Goal: Task Accomplishment & Management: Manage account settings

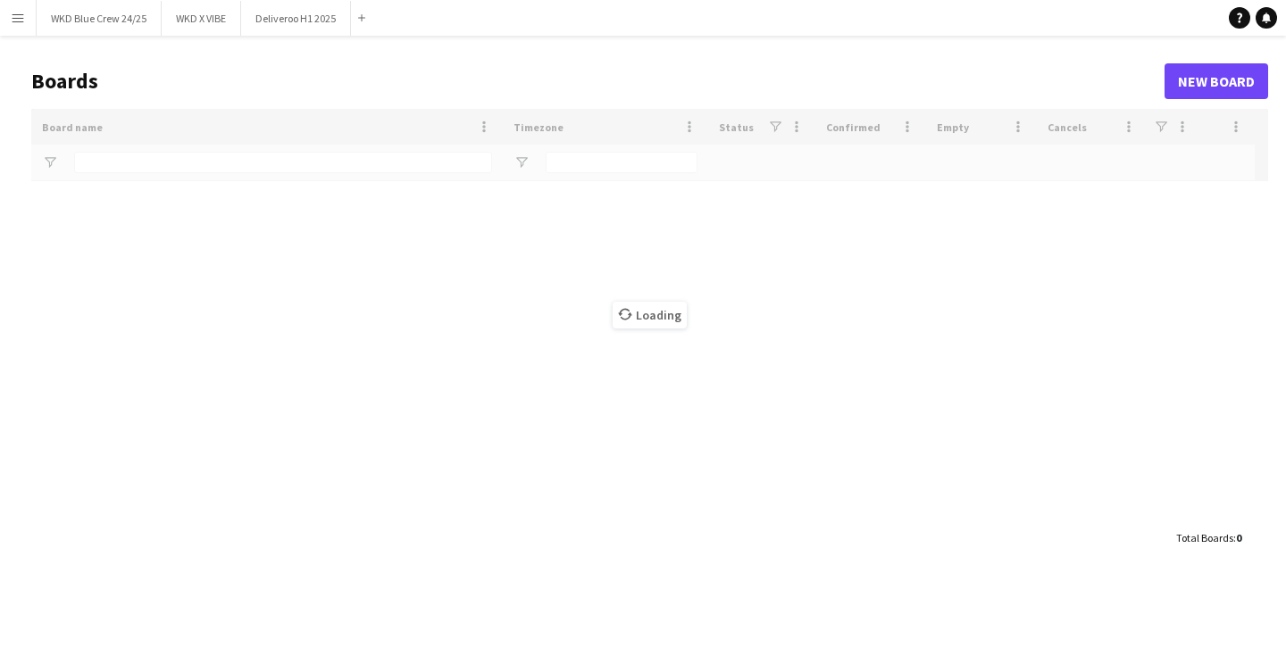
type input "*"
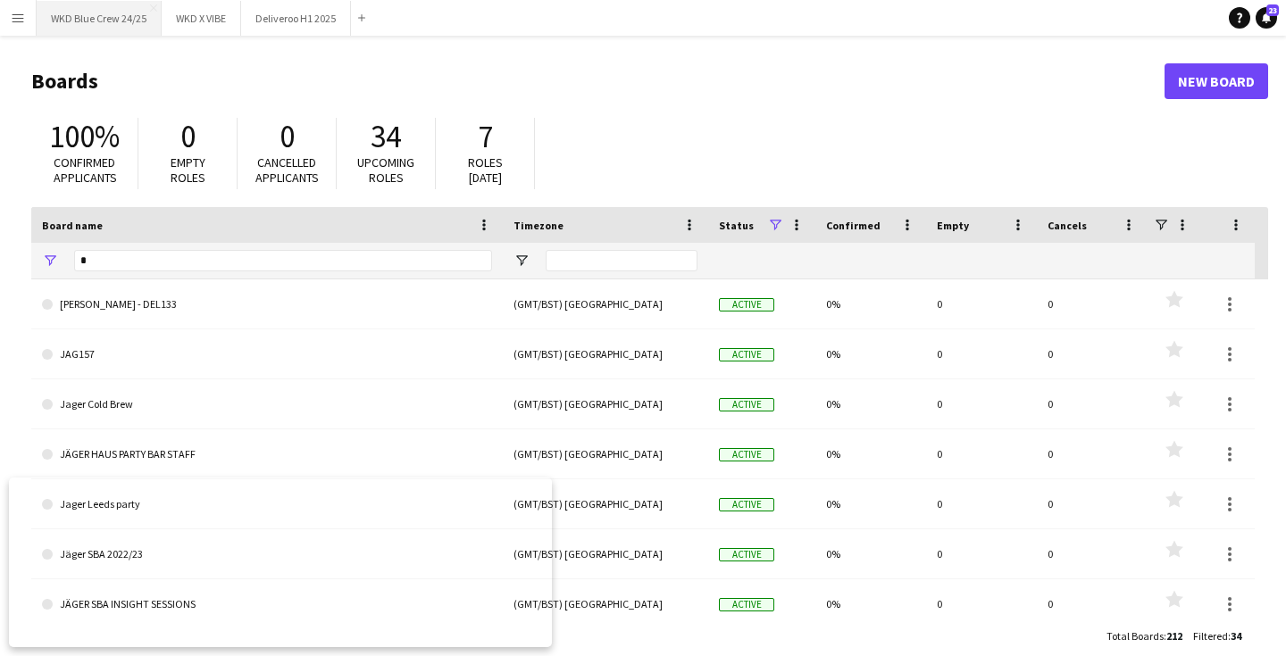
click at [113, 24] on button "WKD Blue Crew 24/25 Close" at bounding box center [99, 18] width 125 height 35
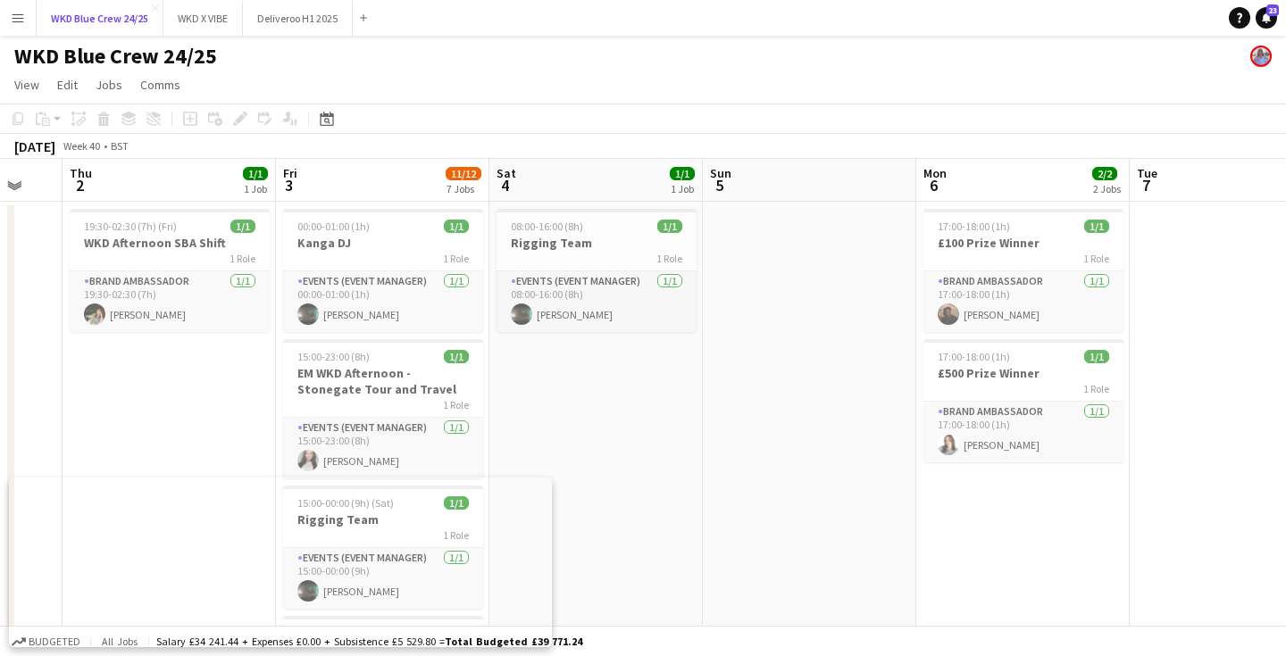
scroll to position [0, 534]
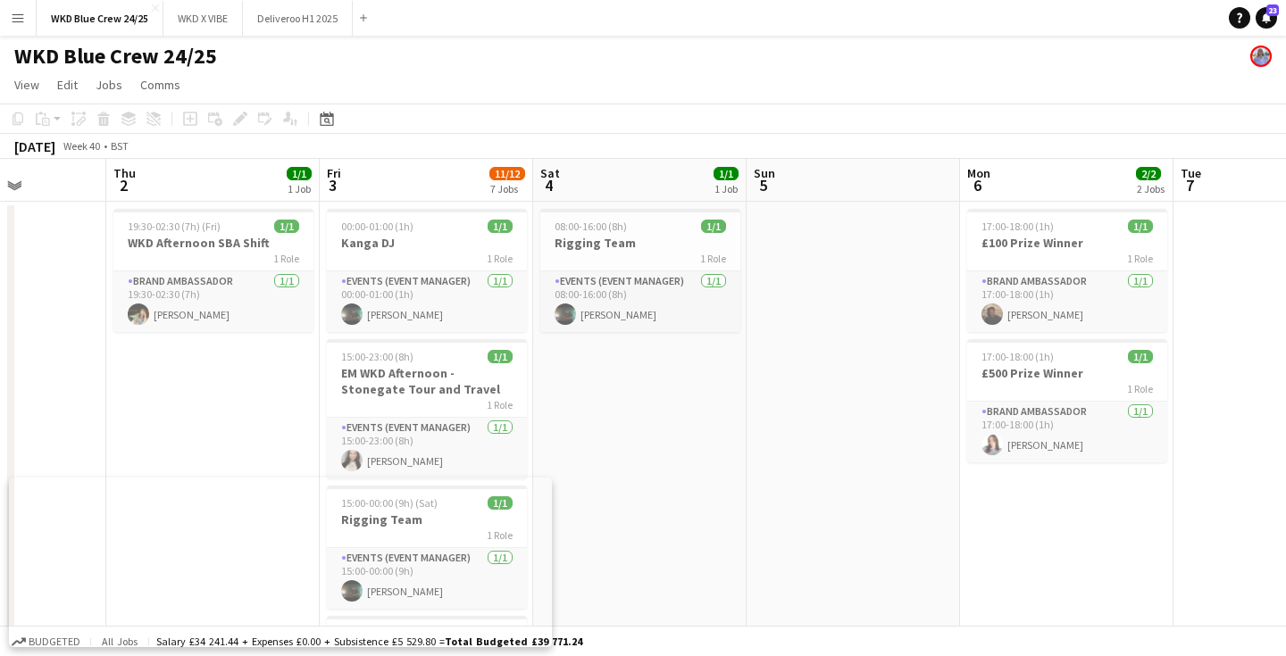
click at [20, 31] on button "Menu" at bounding box center [18, 18] width 36 height 36
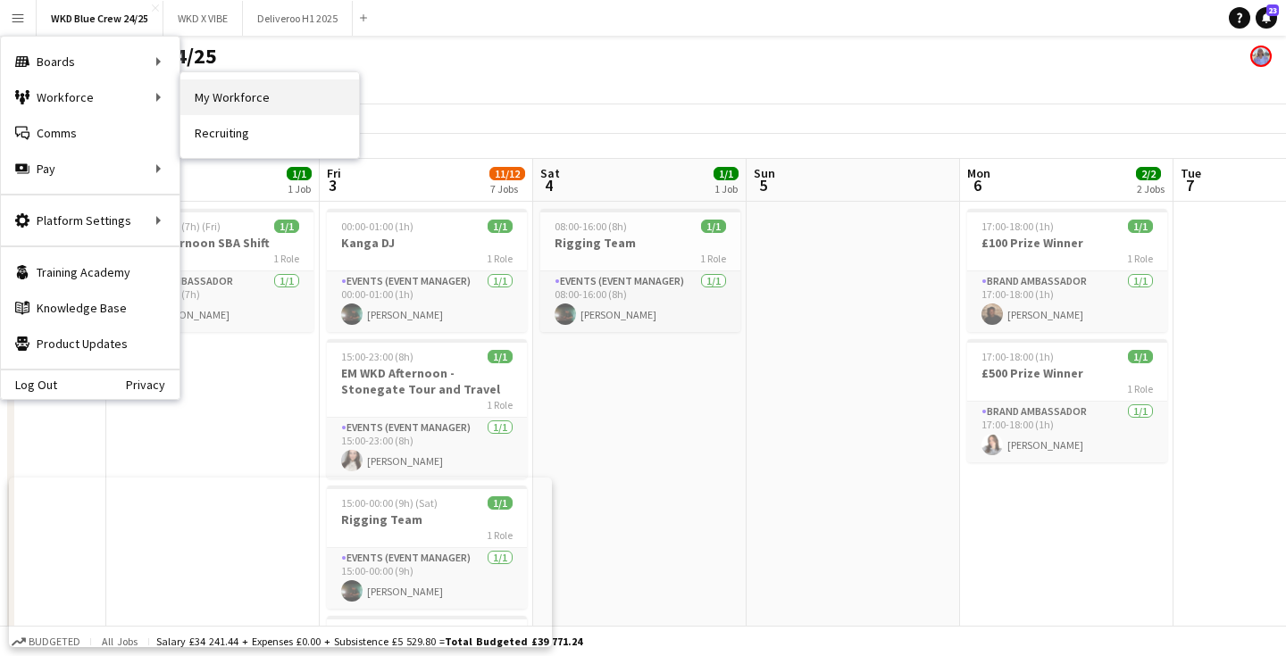
click at [230, 88] on link "My Workforce" at bounding box center [269, 97] width 179 height 36
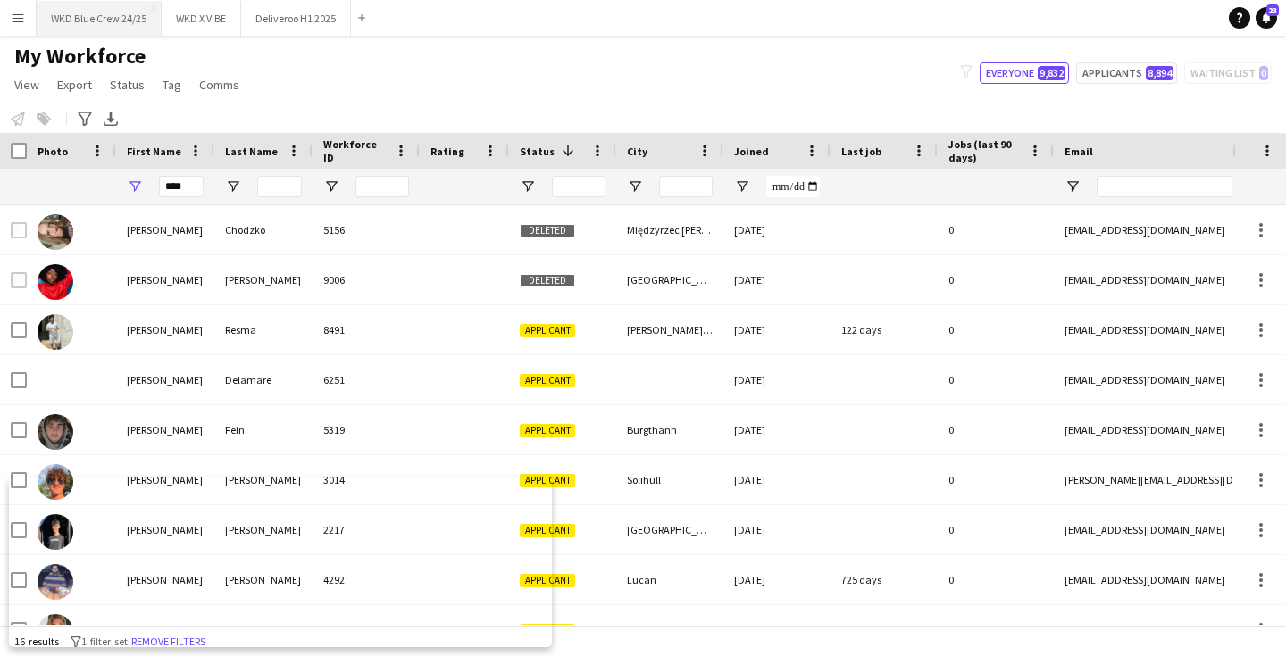
click at [98, 15] on button "WKD Blue Crew 24/25 Close" at bounding box center [99, 18] width 125 height 35
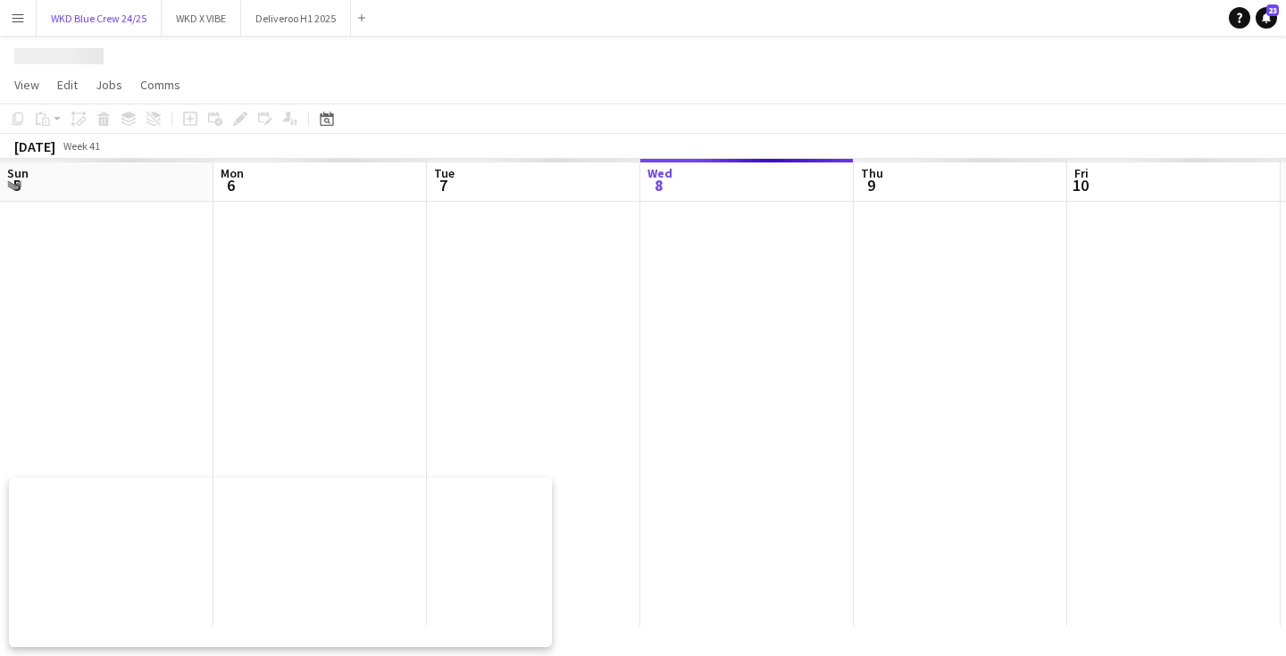
scroll to position [0, 427]
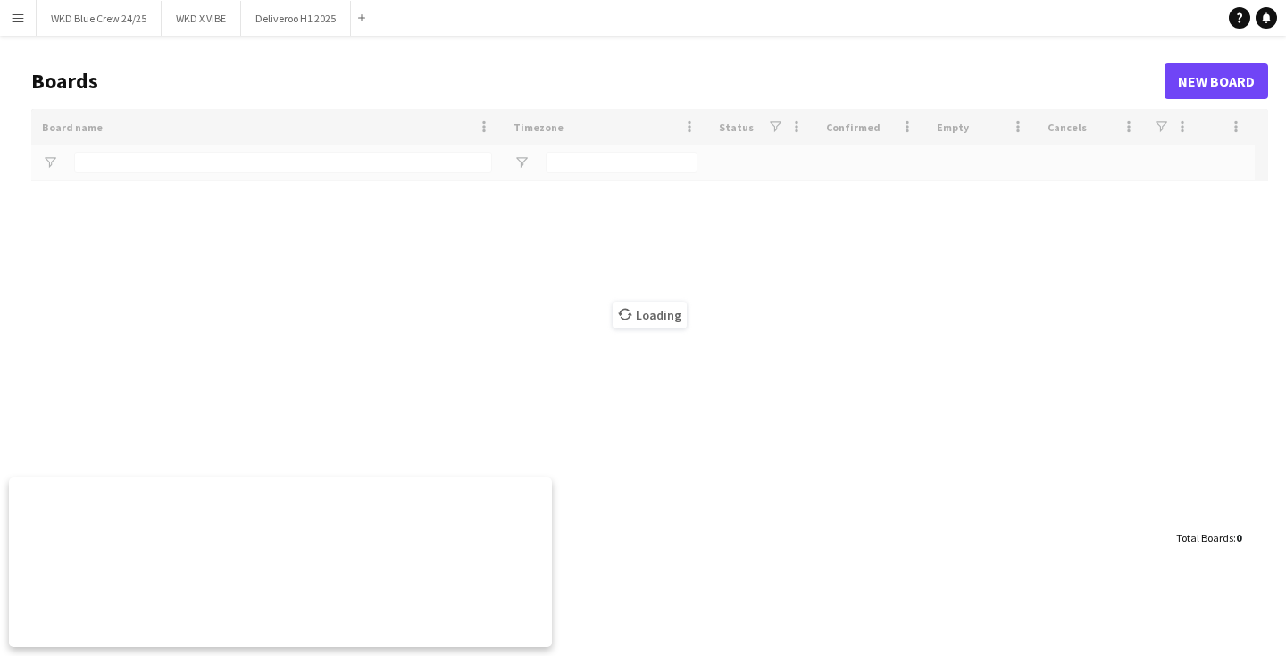
type input "*"
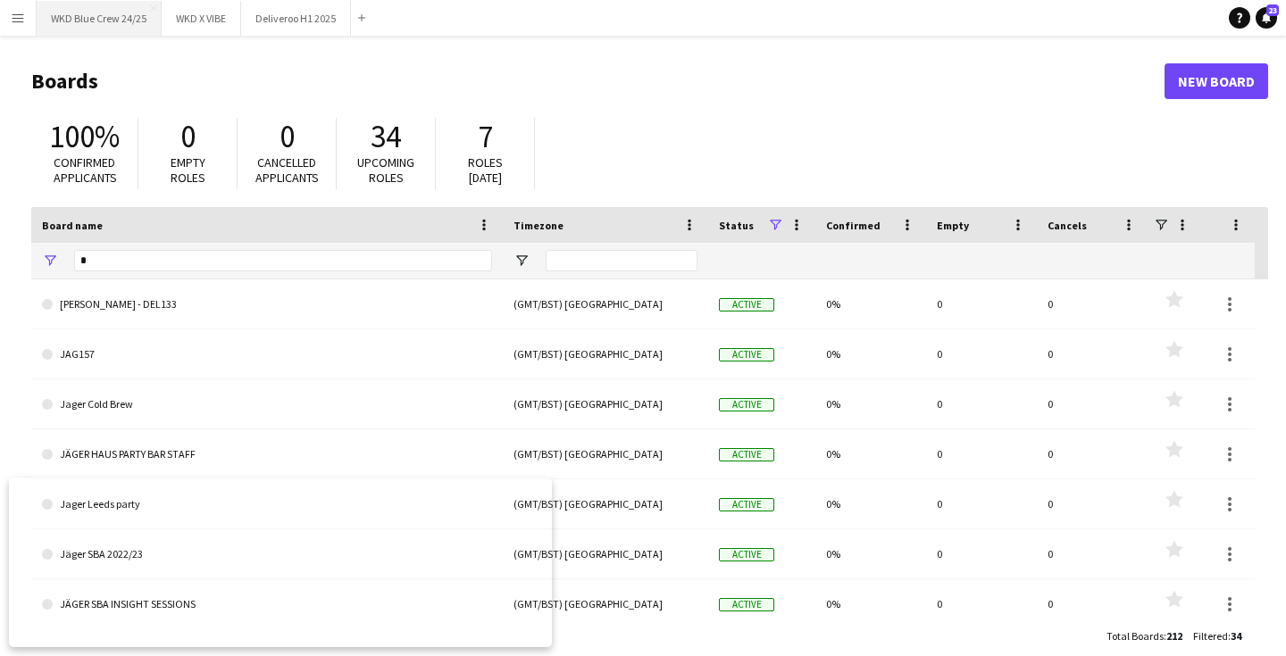
click at [116, 15] on button "WKD Blue Crew 24/25 Close" at bounding box center [99, 18] width 125 height 35
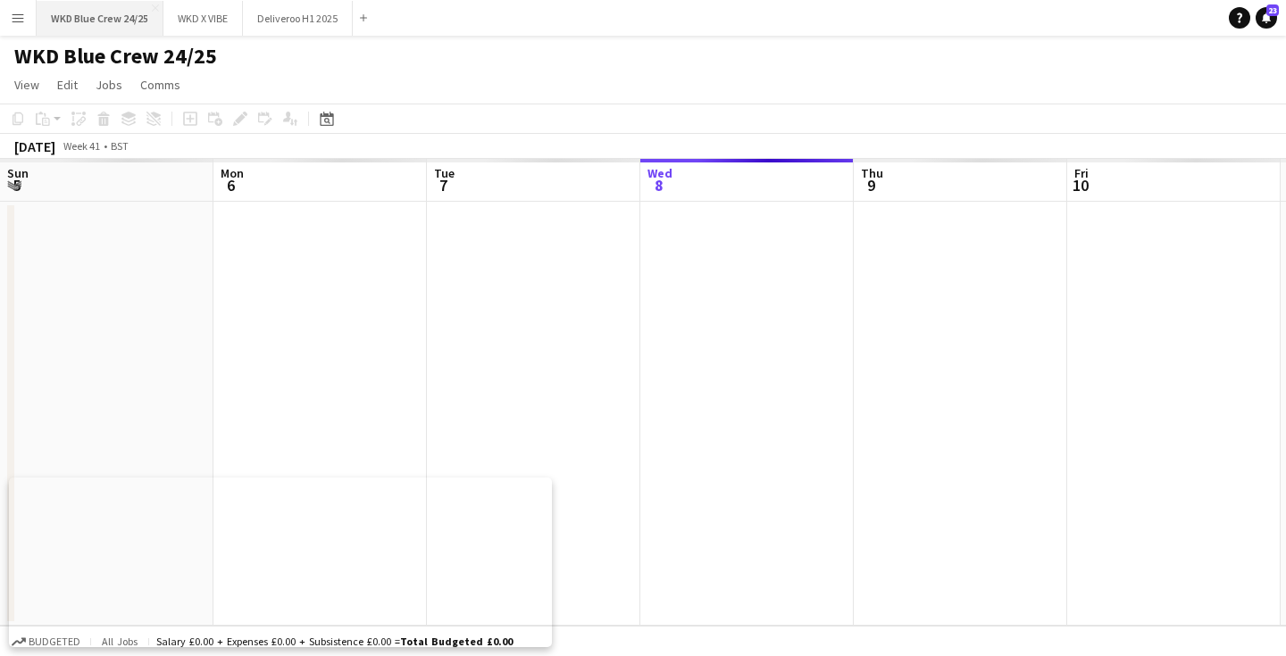
scroll to position [0, 427]
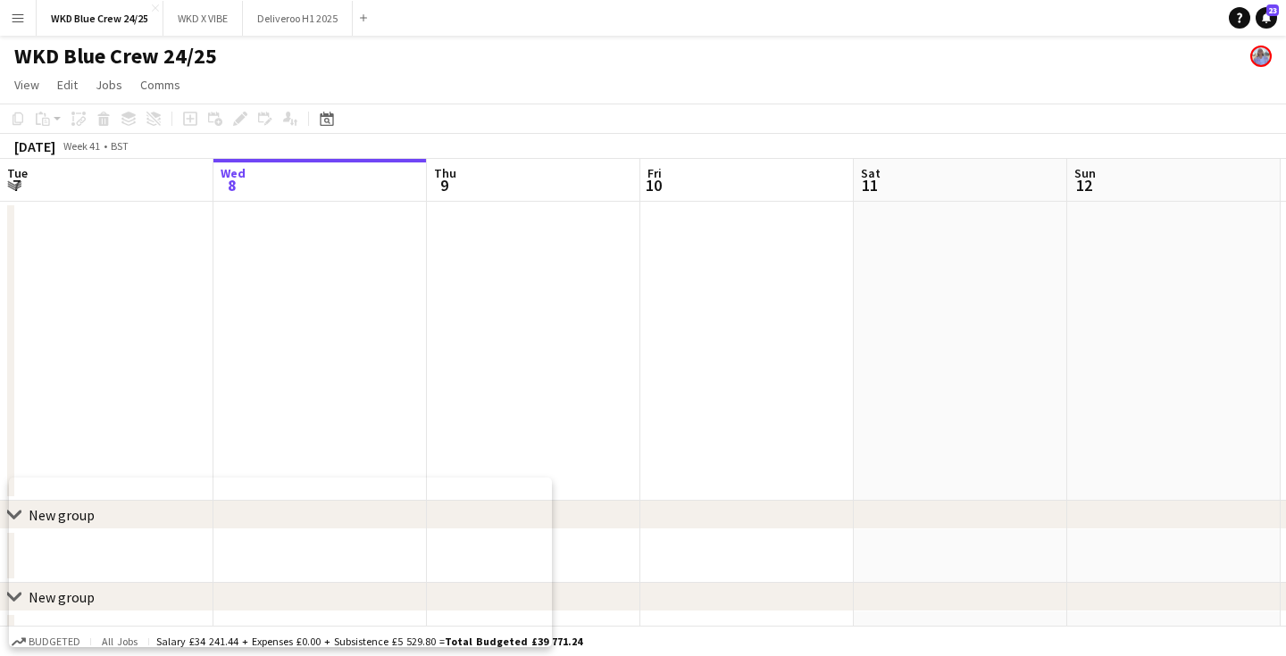
click at [13, 18] on app-icon "Menu" at bounding box center [18, 18] width 14 height 14
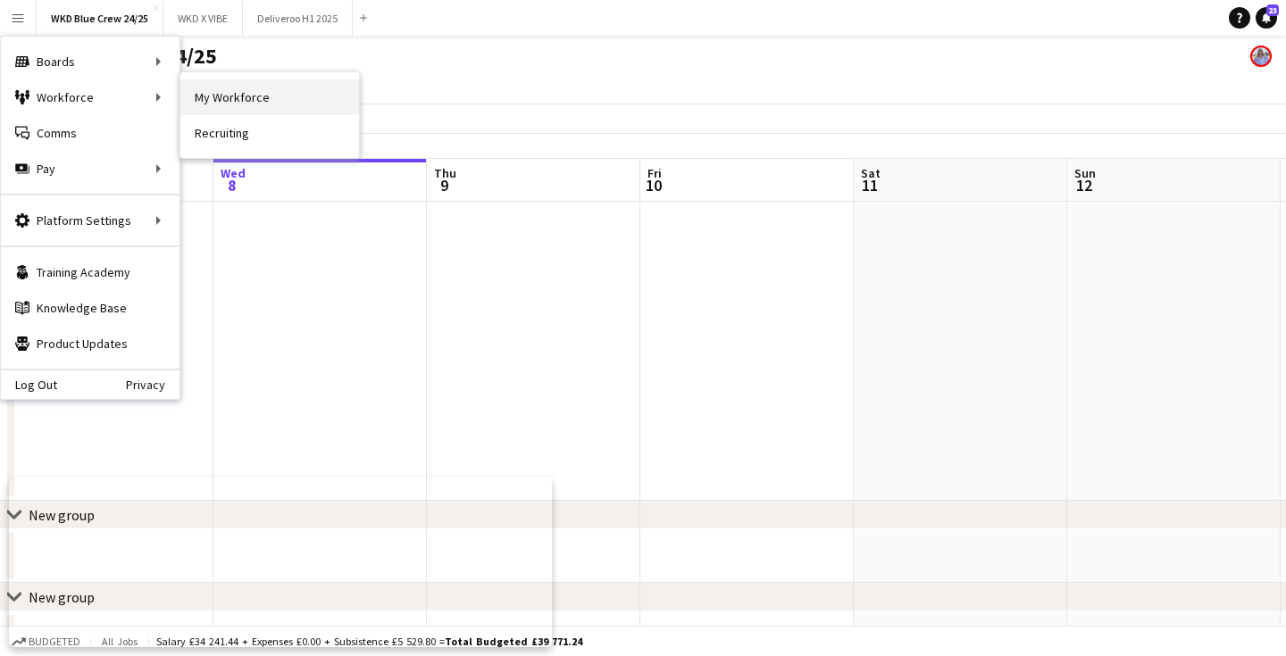
click at [213, 92] on link "My Workforce" at bounding box center [269, 97] width 179 height 36
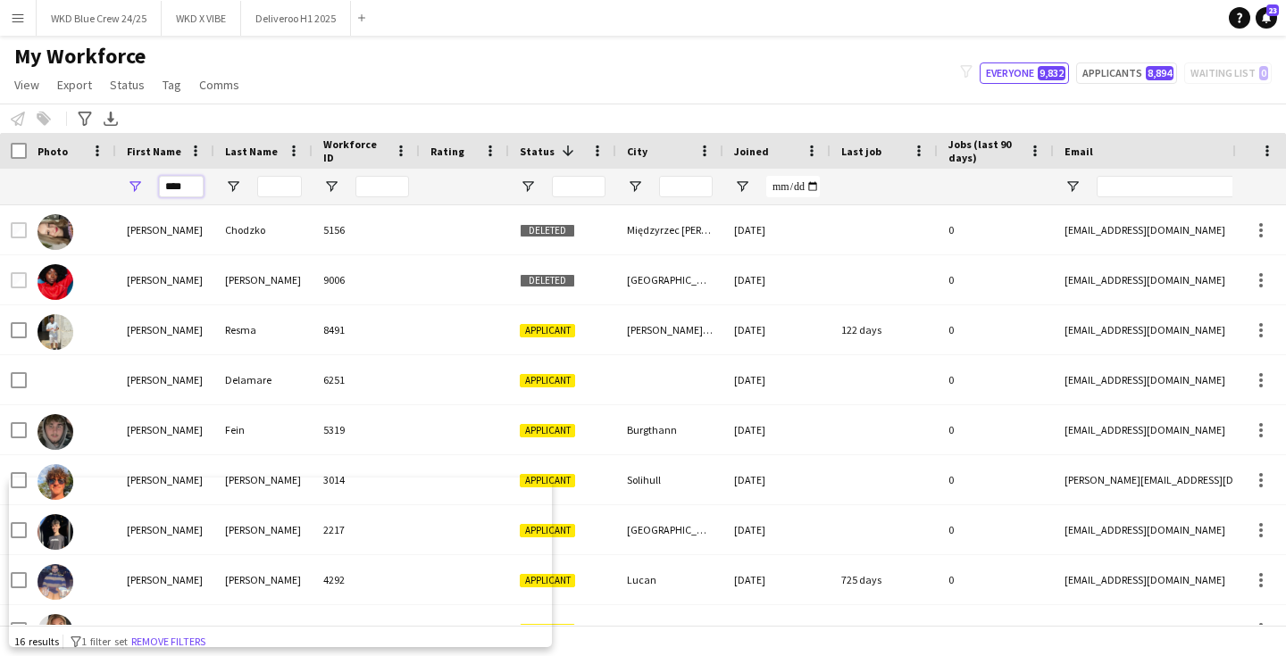
click at [180, 196] on input "****" at bounding box center [181, 186] width 45 height 21
click at [179, 195] on input "****" at bounding box center [181, 186] width 45 height 21
click at [105, 16] on button "WKD Blue Crew 24/25 Close" at bounding box center [99, 18] width 125 height 35
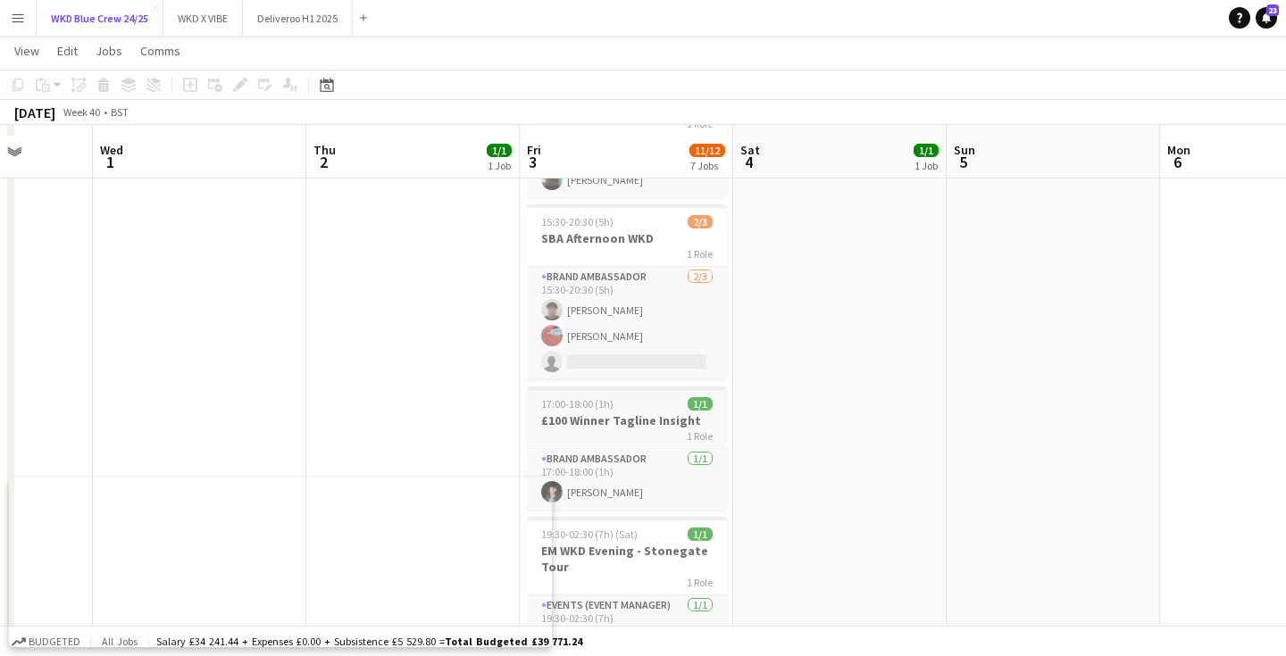
scroll to position [421, 0]
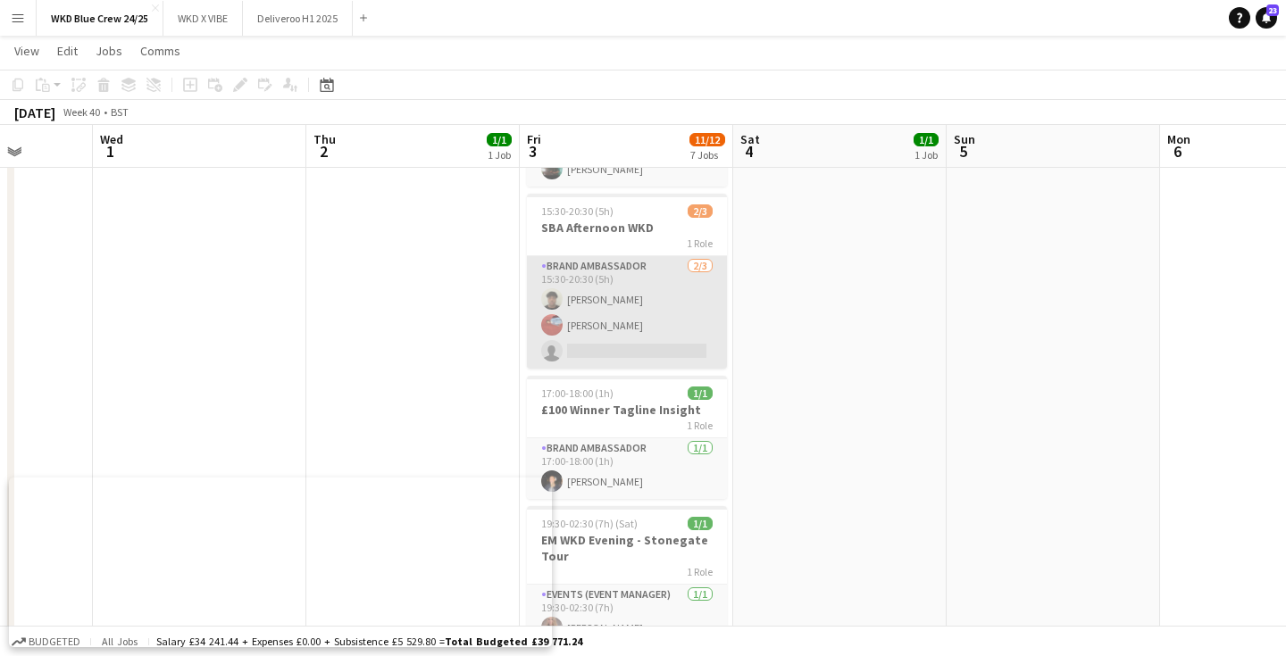
click at [607, 353] on app-card-role "Brand Ambassador [DATE] 15:30-20:30 (5h) [PERSON_NAME] [PERSON_NAME] single-neu…" at bounding box center [627, 312] width 200 height 113
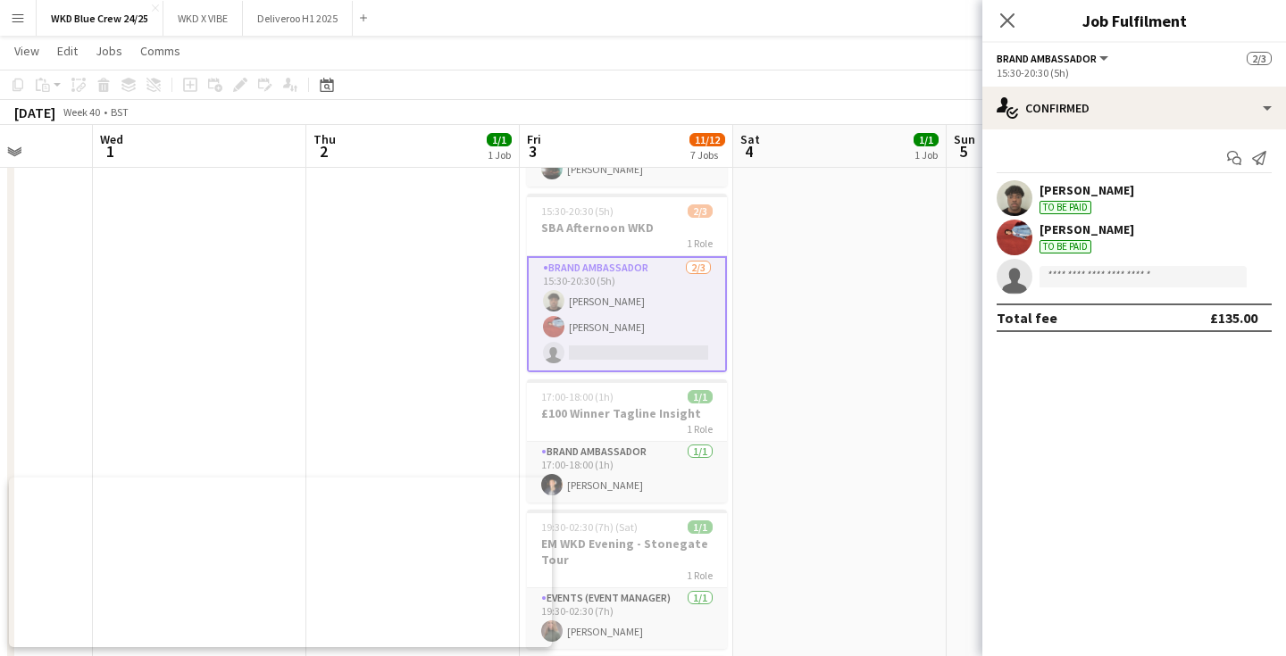
click at [1101, 290] on app-invite-slot "single-neutral-actions" at bounding box center [1134, 277] width 304 height 36
click at [1097, 287] on input at bounding box center [1142, 276] width 207 height 21
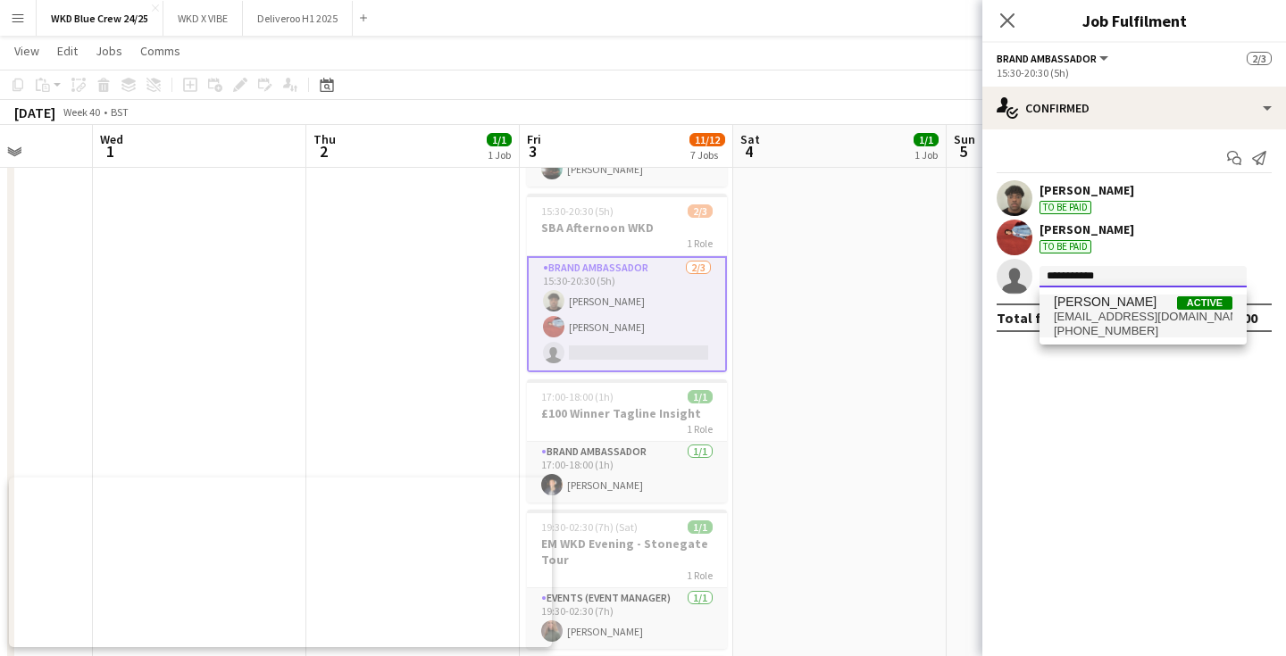
type input "**********"
click at [1130, 321] on span "[EMAIL_ADDRESS][DOMAIN_NAME]" at bounding box center [1143, 317] width 179 height 14
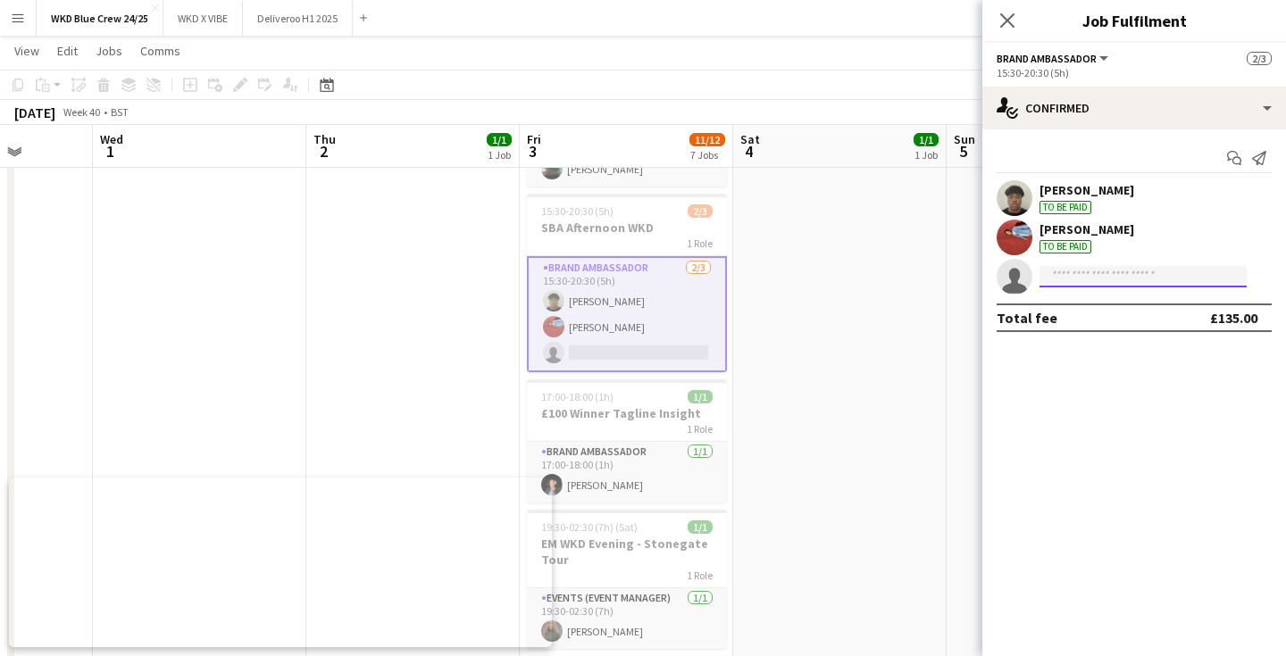
scroll to position [0, 0]
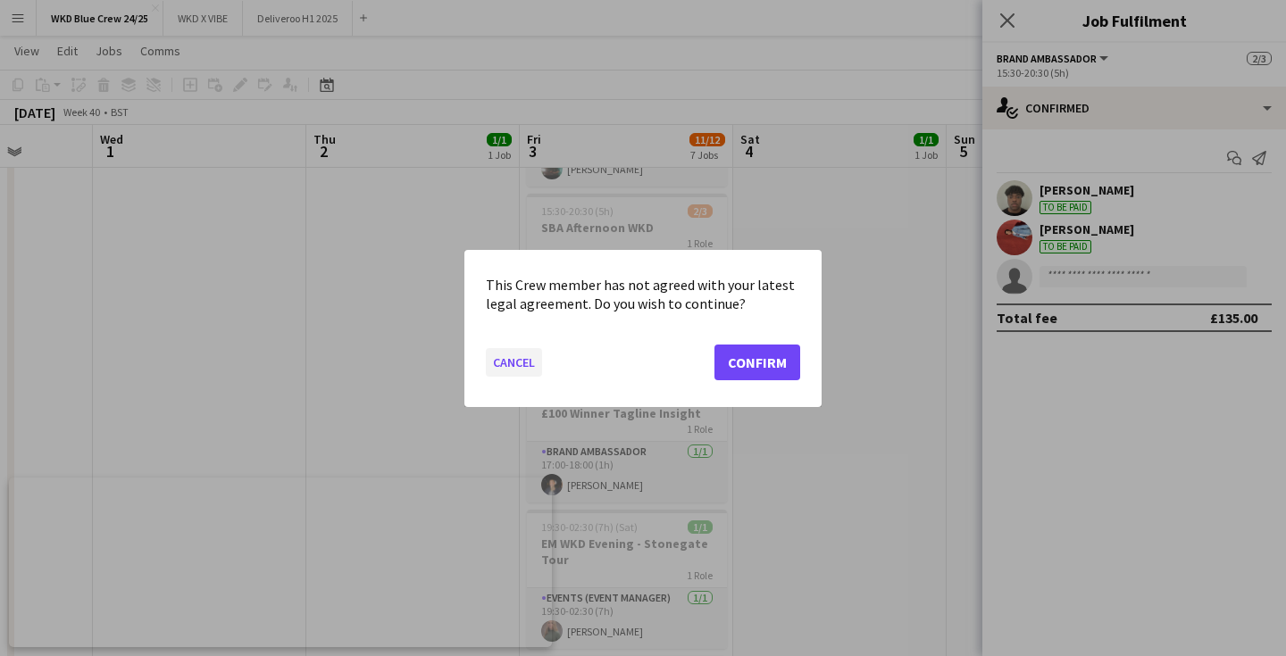
click at [520, 357] on button "Cancel" at bounding box center [514, 361] width 56 height 29
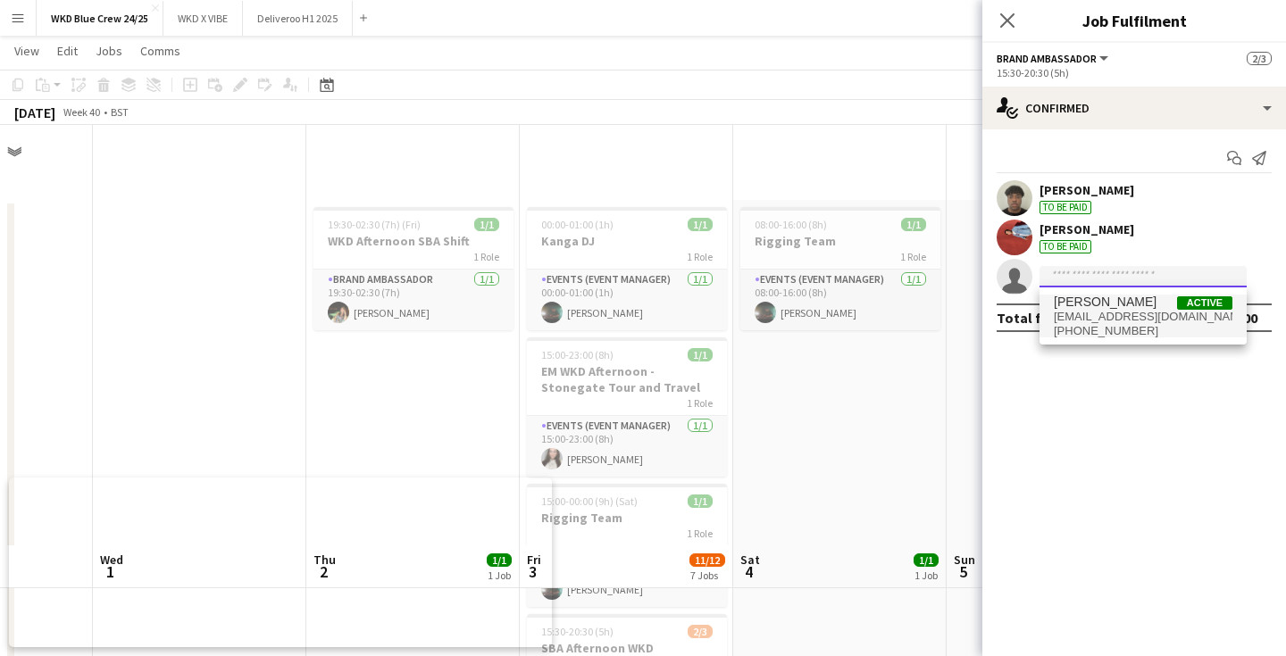
scroll to position [421, 0]
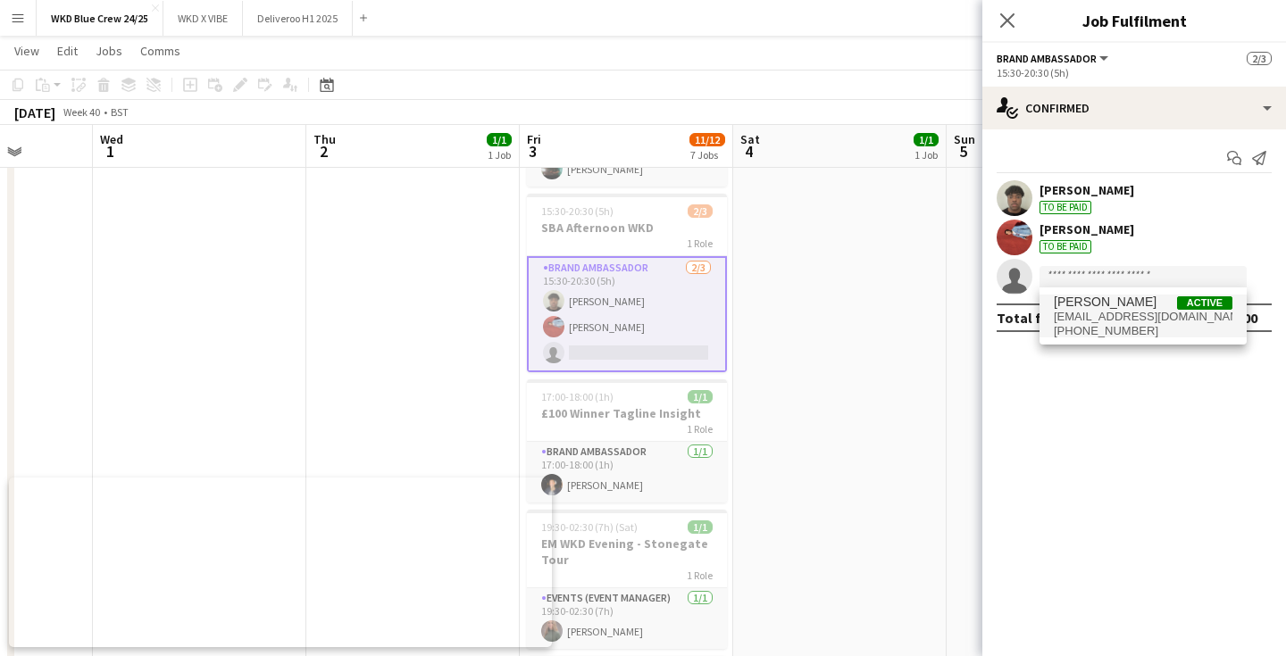
click at [8, 21] on button "Menu" at bounding box center [18, 18] width 36 height 36
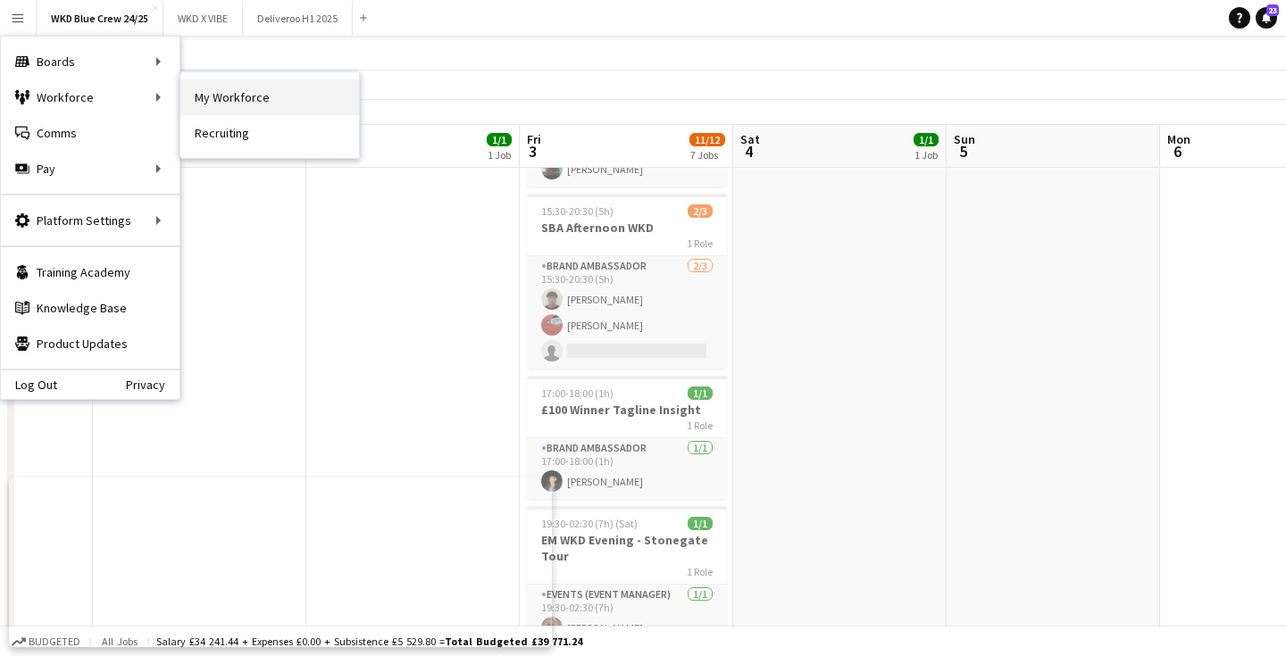
click at [201, 87] on link "My Workforce" at bounding box center [269, 97] width 179 height 36
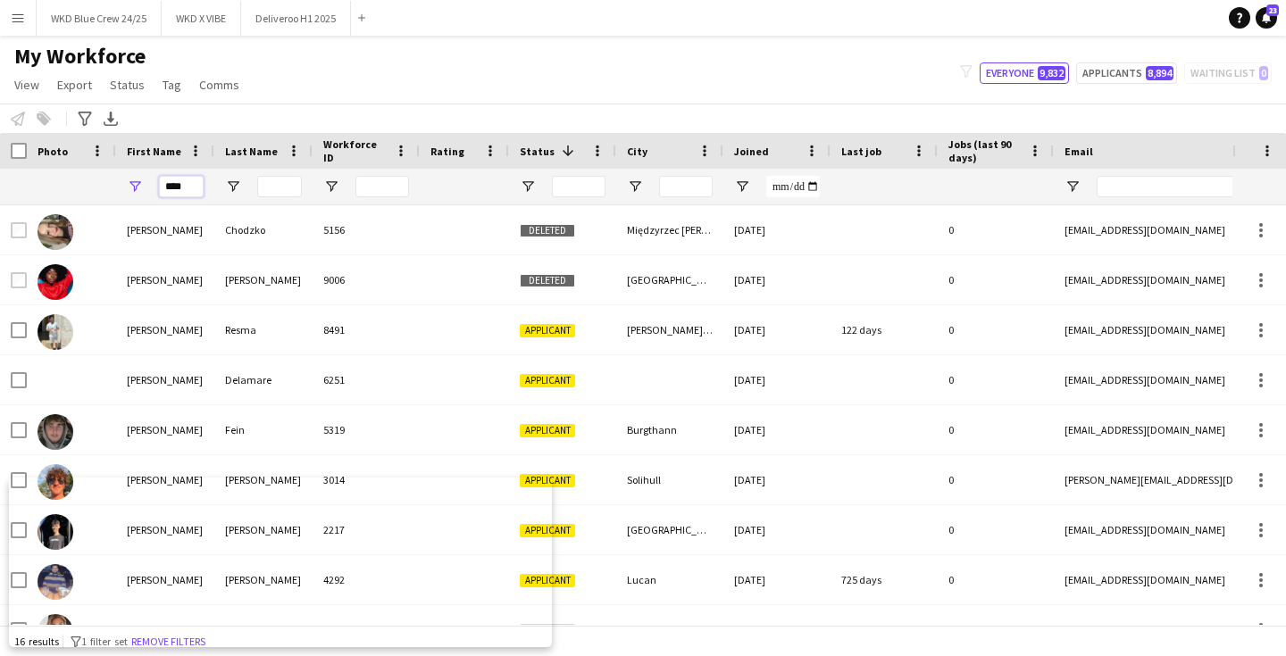
click at [183, 184] on input "****" at bounding box center [181, 186] width 45 height 21
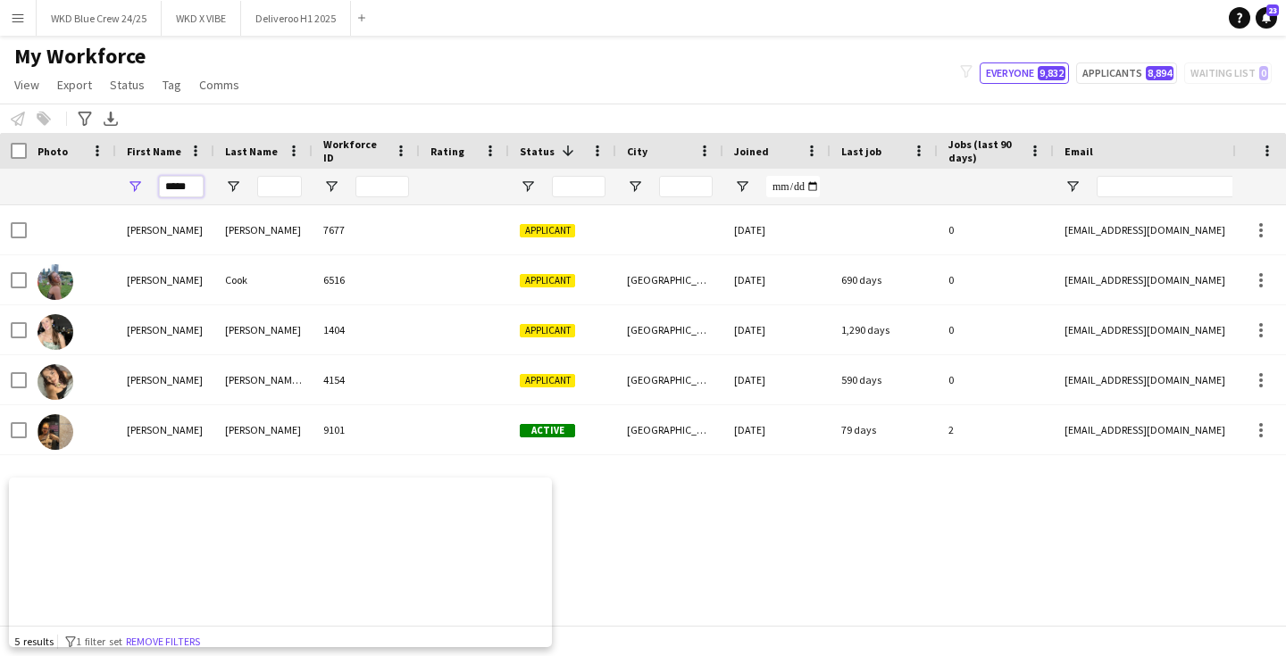
type input "*****"
click at [278, 192] on input "Last Name Filter Input" at bounding box center [279, 186] width 45 height 21
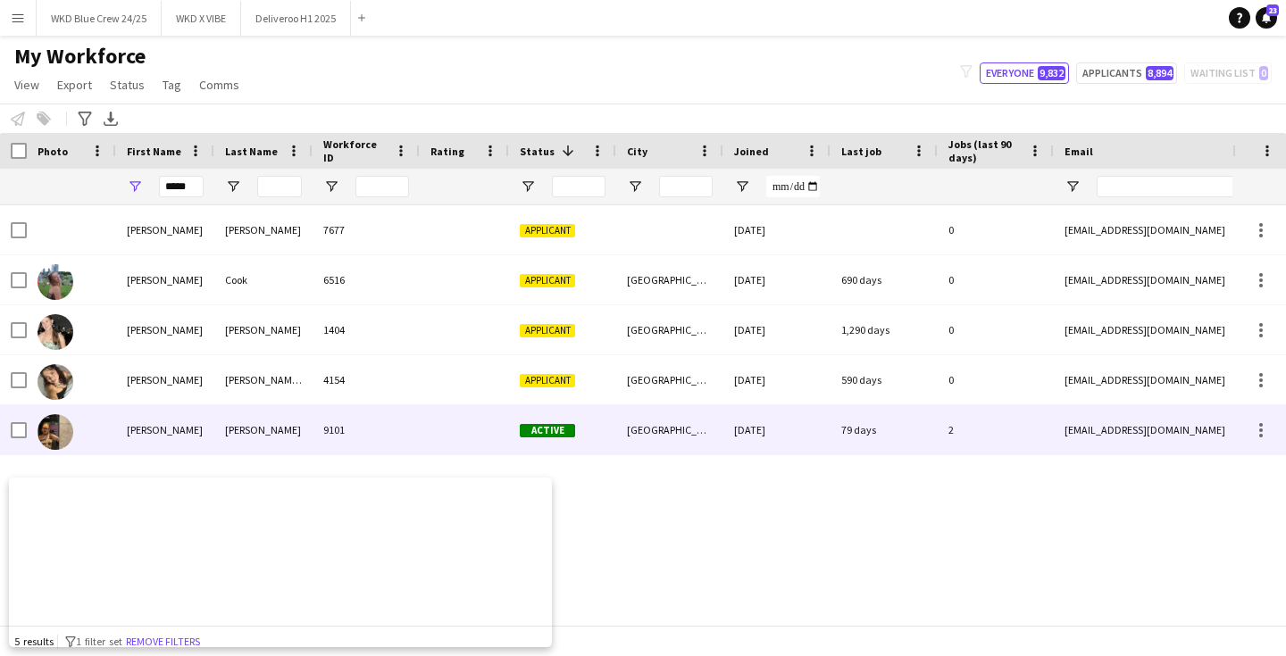
click at [707, 430] on div "[GEOGRAPHIC_DATA]" at bounding box center [669, 429] width 107 height 49
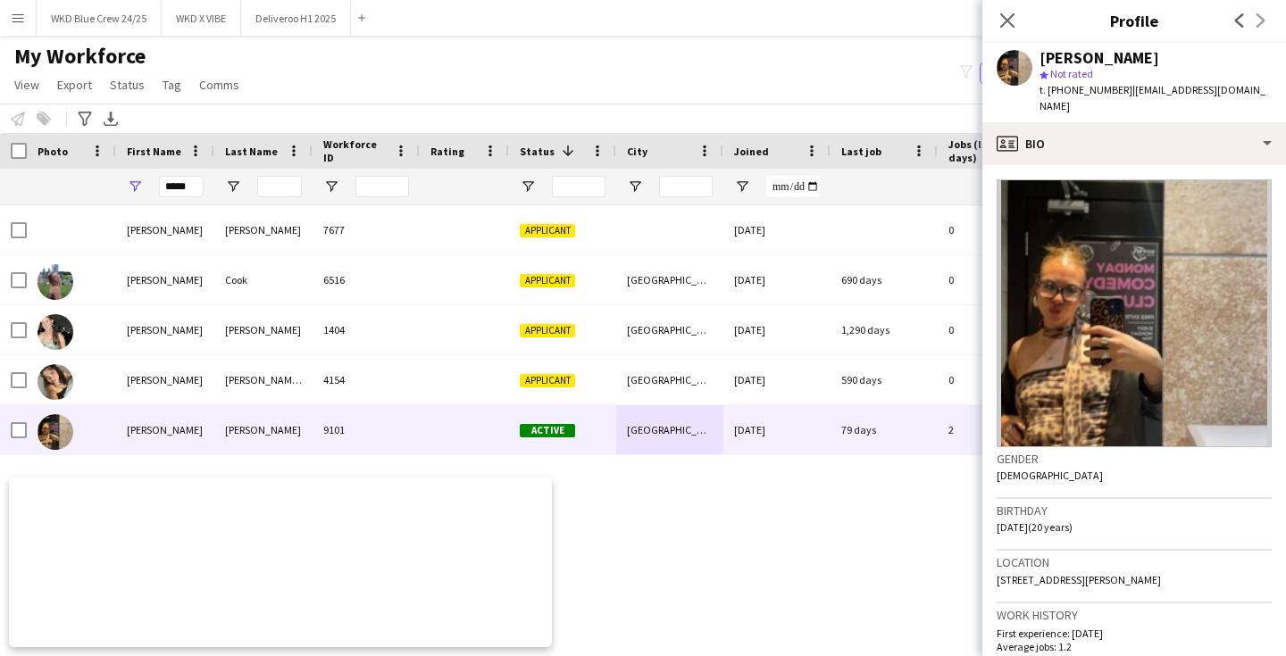
click at [1108, 122] on div "profile Bio" at bounding box center [1134, 143] width 304 height 43
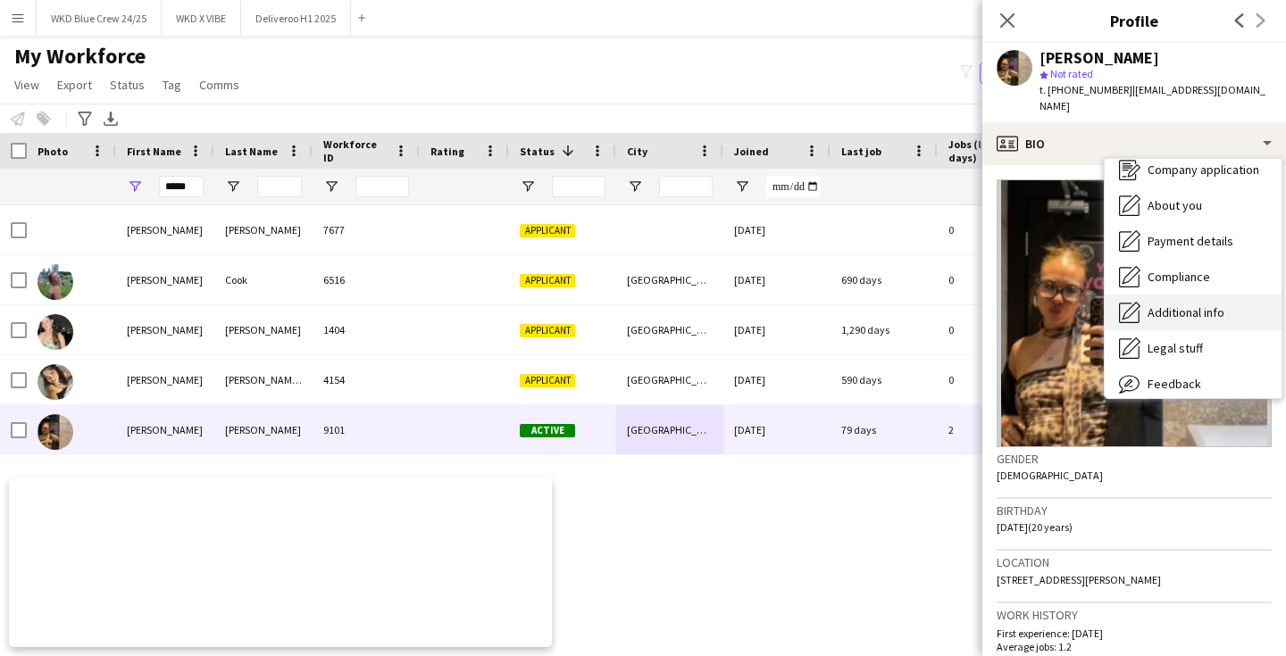
scroll to position [96, 0]
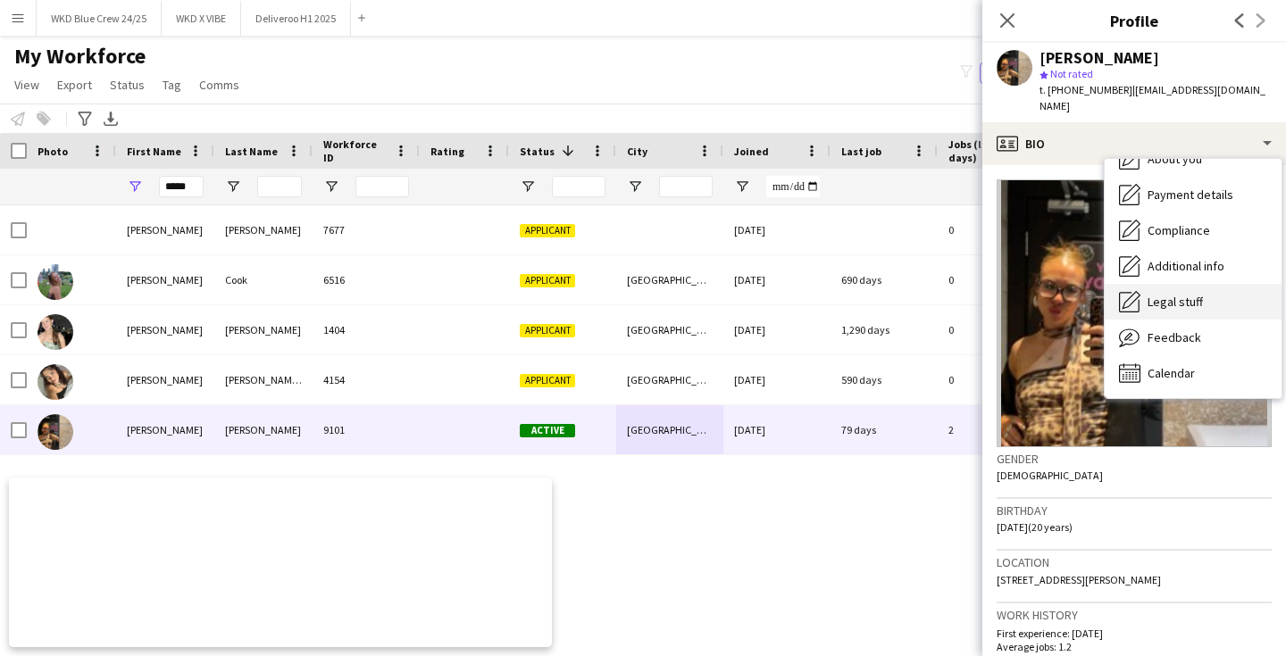
click at [1162, 294] on span "Legal stuff" at bounding box center [1174, 302] width 55 height 16
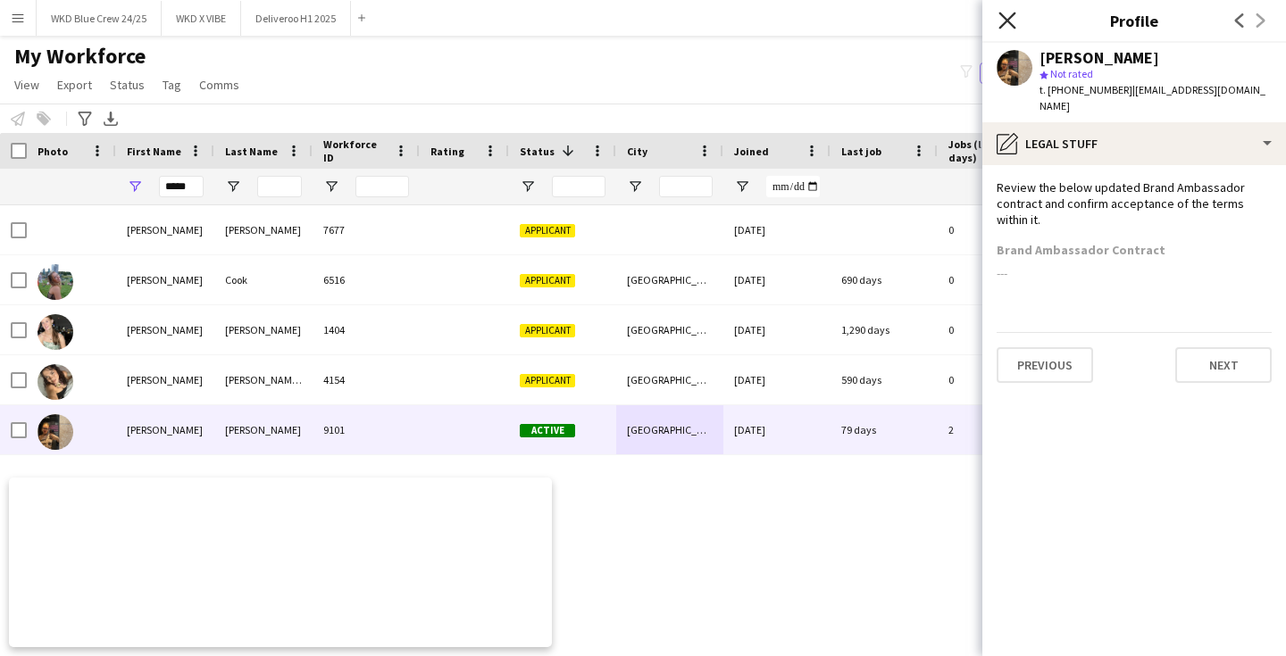
click at [1004, 19] on icon at bounding box center [1006, 20] width 17 height 17
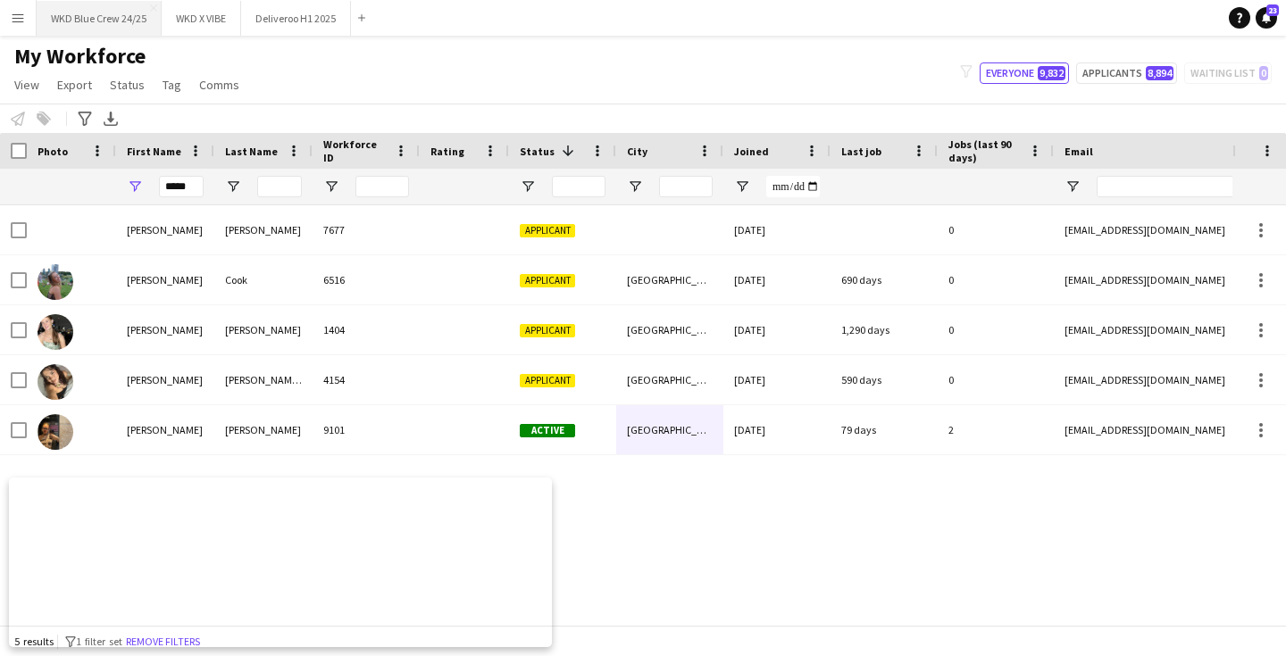
click at [95, 27] on button "WKD Blue Crew 24/25 Close" at bounding box center [99, 18] width 125 height 35
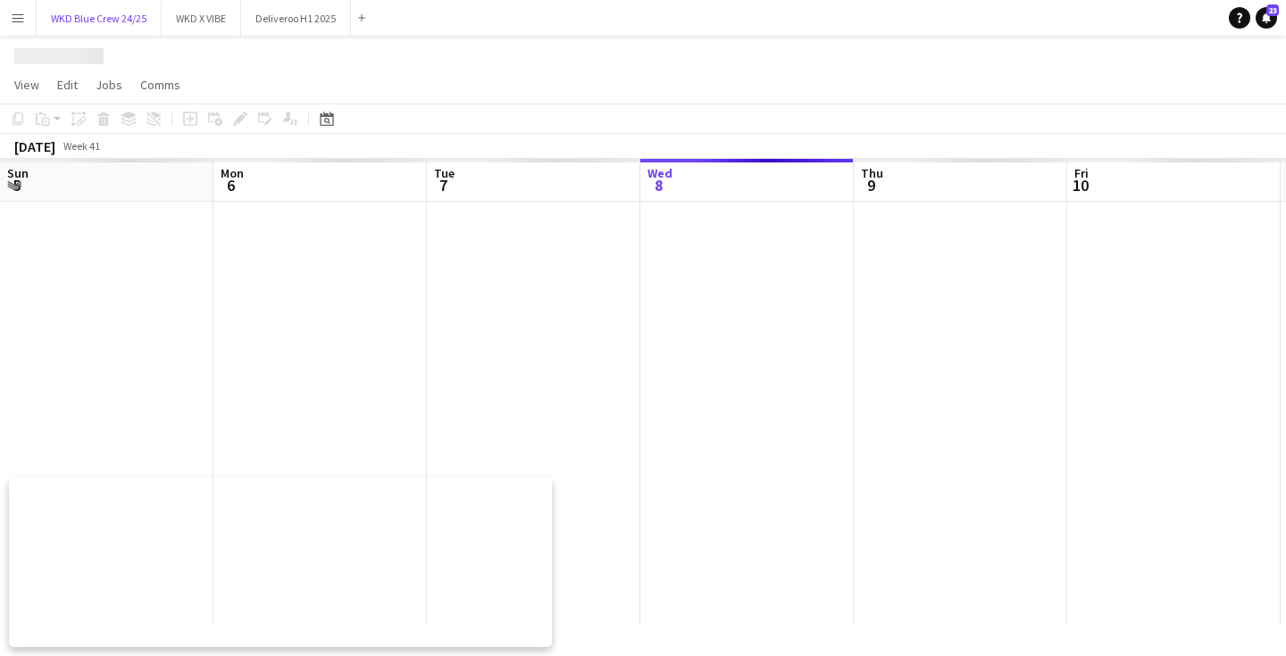
scroll to position [0, 427]
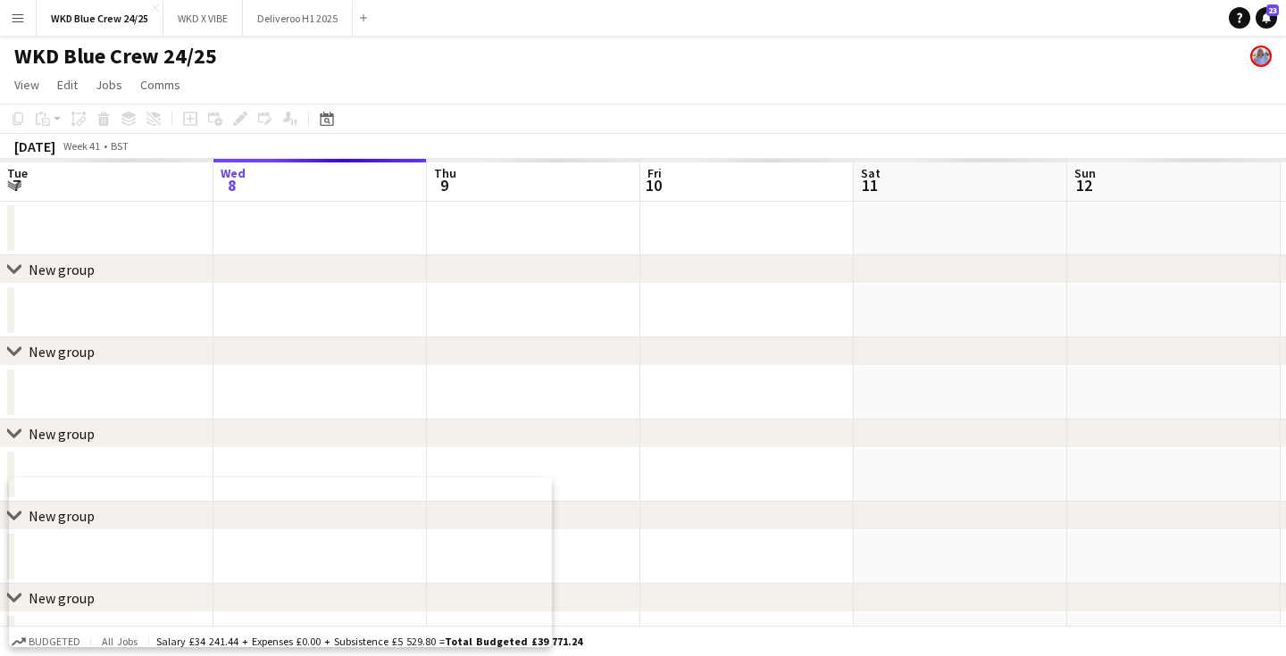
click at [329, 248] on app-date-cell at bounding box center [319, 229] width 213 height 54
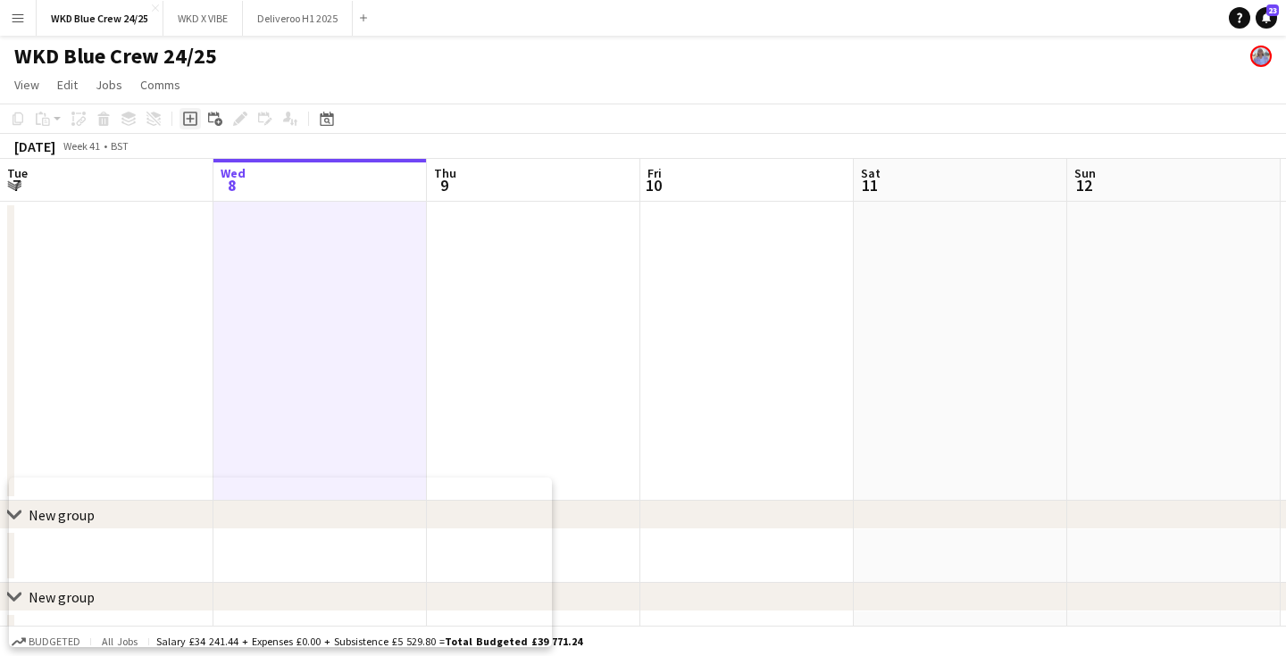
click at [191, 107] on app-toolbar "Copy Paste Paste Command V Paste with crew Command Shift V Paste linked Job [GE…" at bounding box center [643, 119] width 1286 height 30
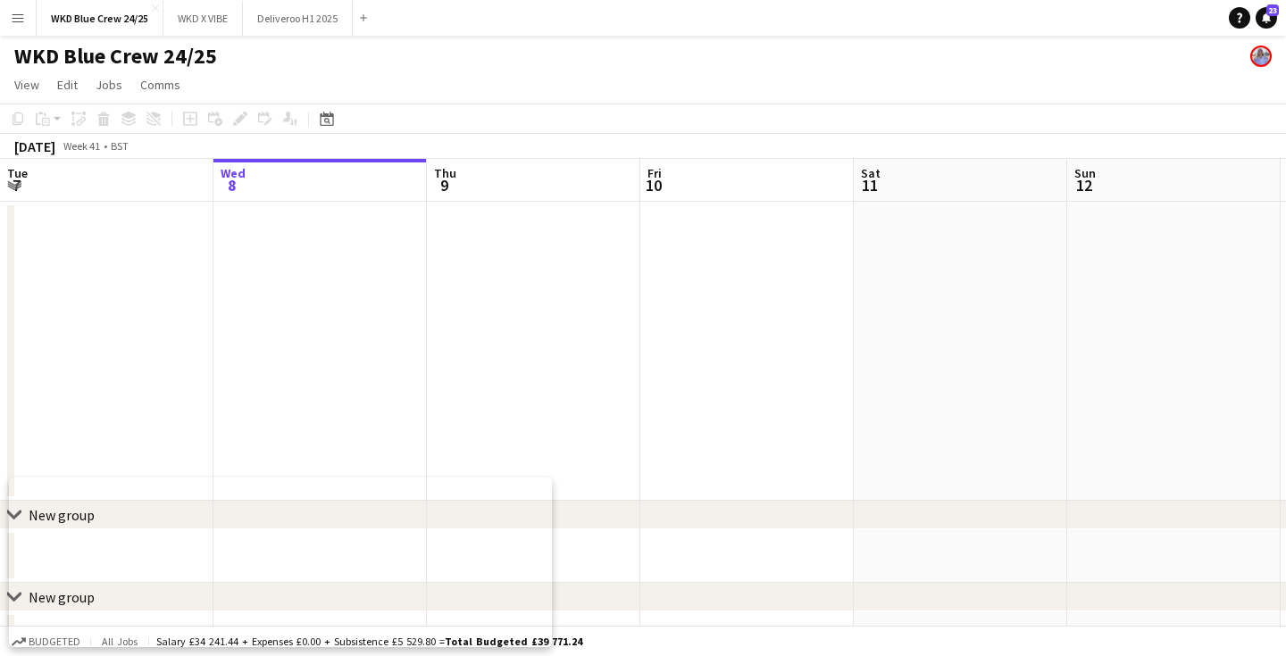
click at [279, 238] on app-date-cell at bounding box center [319, 351] width 213 height 299
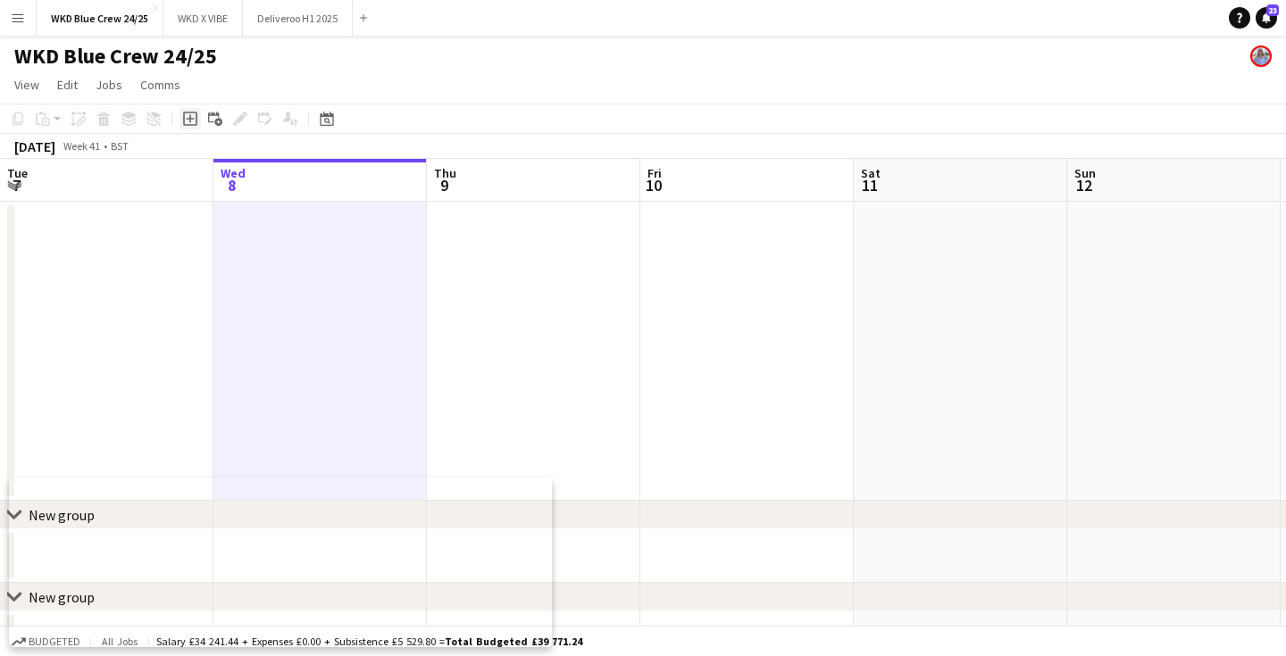
click at [190, 118] on icon at bounding box center [190, 119] width 8 height 8
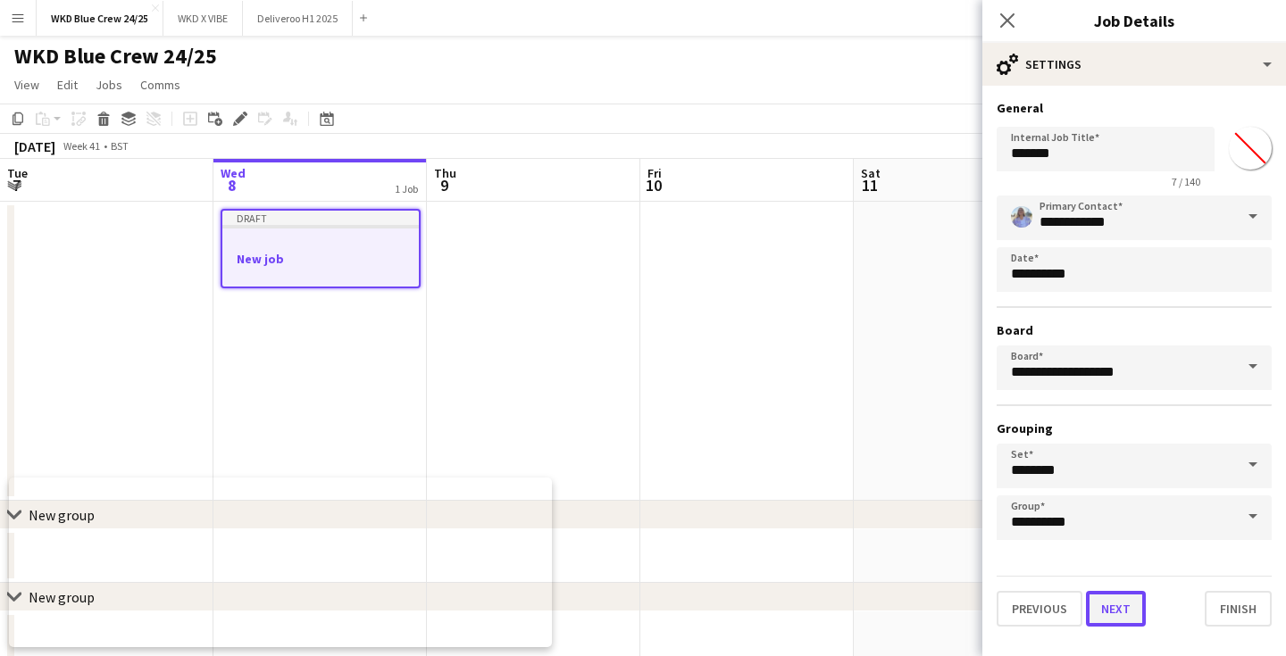
click at [1127, 621] on button "Next" at bounding box center [1116, 609] width 60 height 36
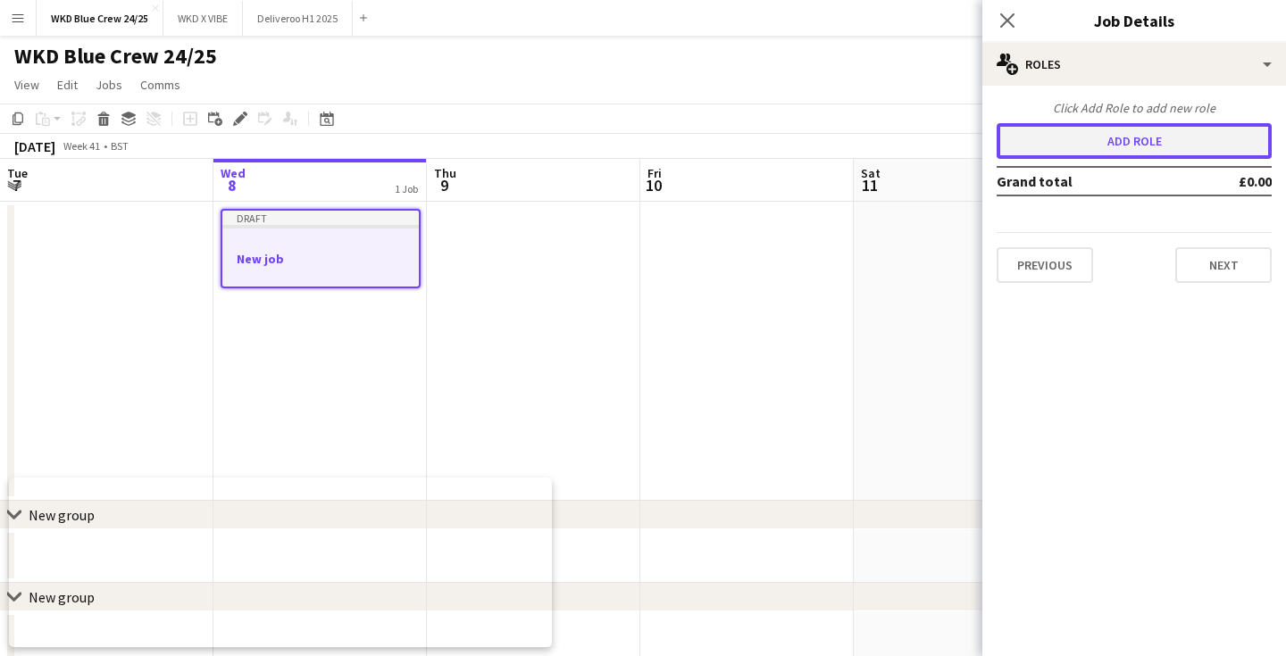
click at [1153, 144] on button "Add role" at bounding box center [1133, 141] width 275 height 36
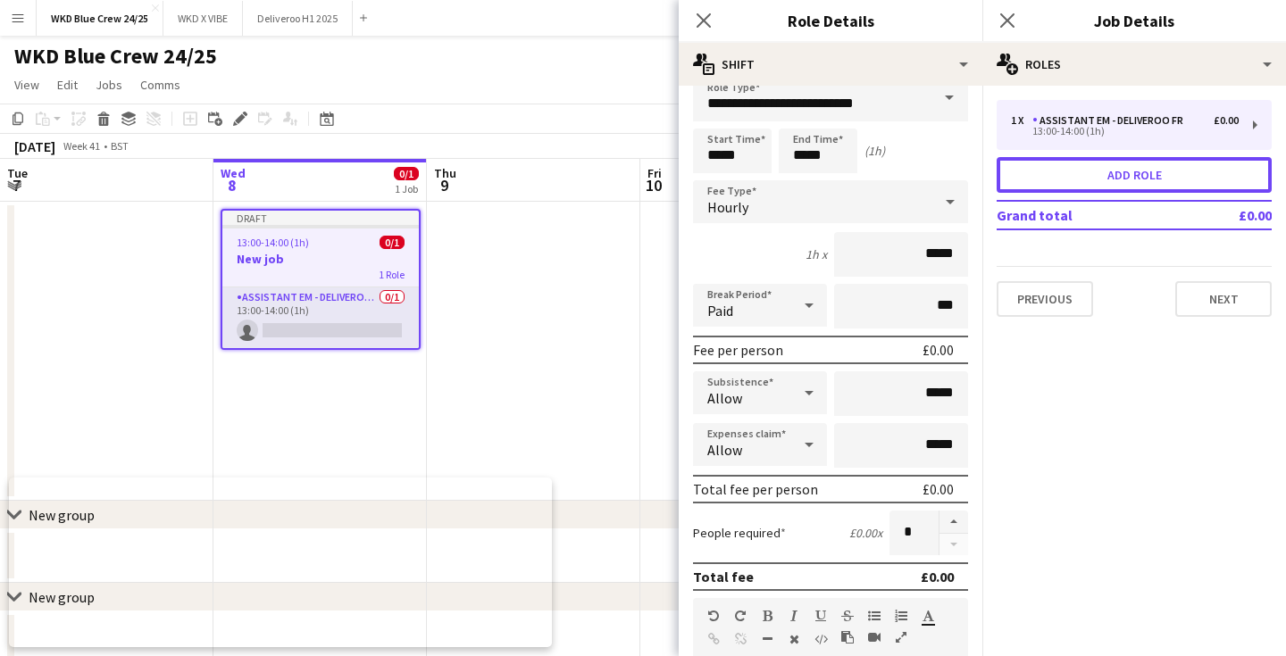
scroll to position [18, 0]
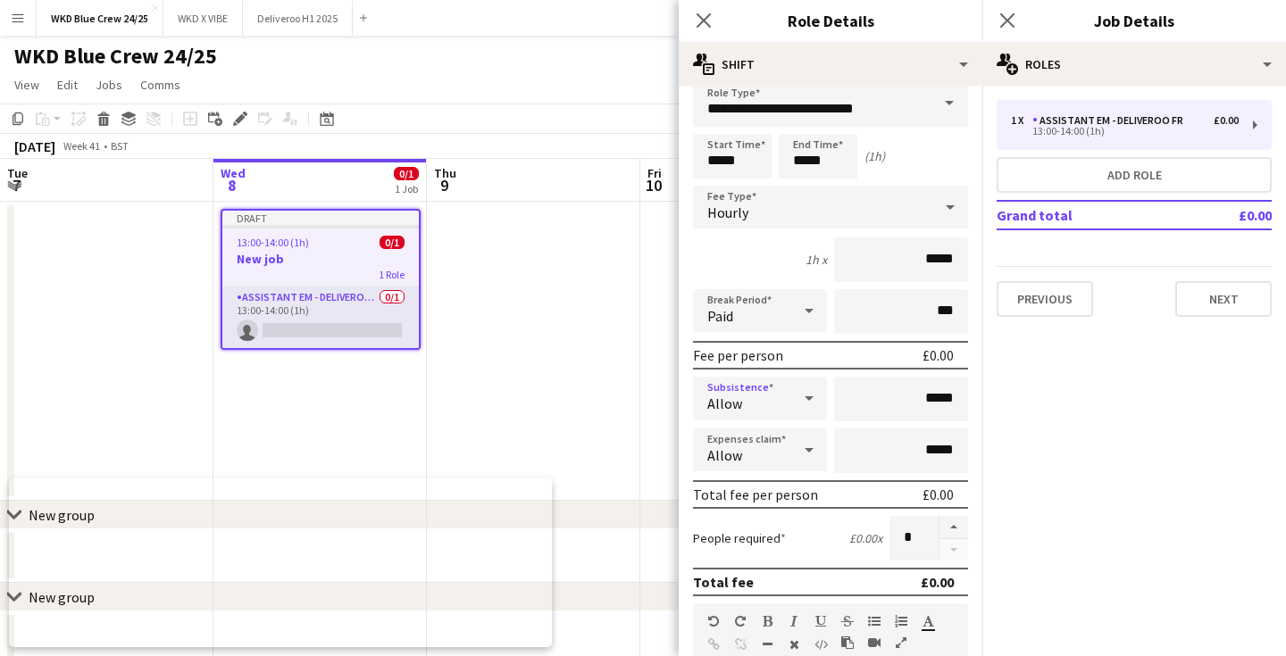
click at [796, 396] on div at bounding box center [809, 398] width 36 height 36
click at [755, 494] on span "Don't allow" at bounding box center [759, 493] width 105 height 17
click at [764, 398] on span "Don't allow" at bounding box center [742, 404] width 71 height 18
click at [755, 459] on mat-option "Allow" at bounding box center [760, 449] width 134 height 45
click at [932, 397] on input "*****" at bounding box center [901, 399] width 134 height 45
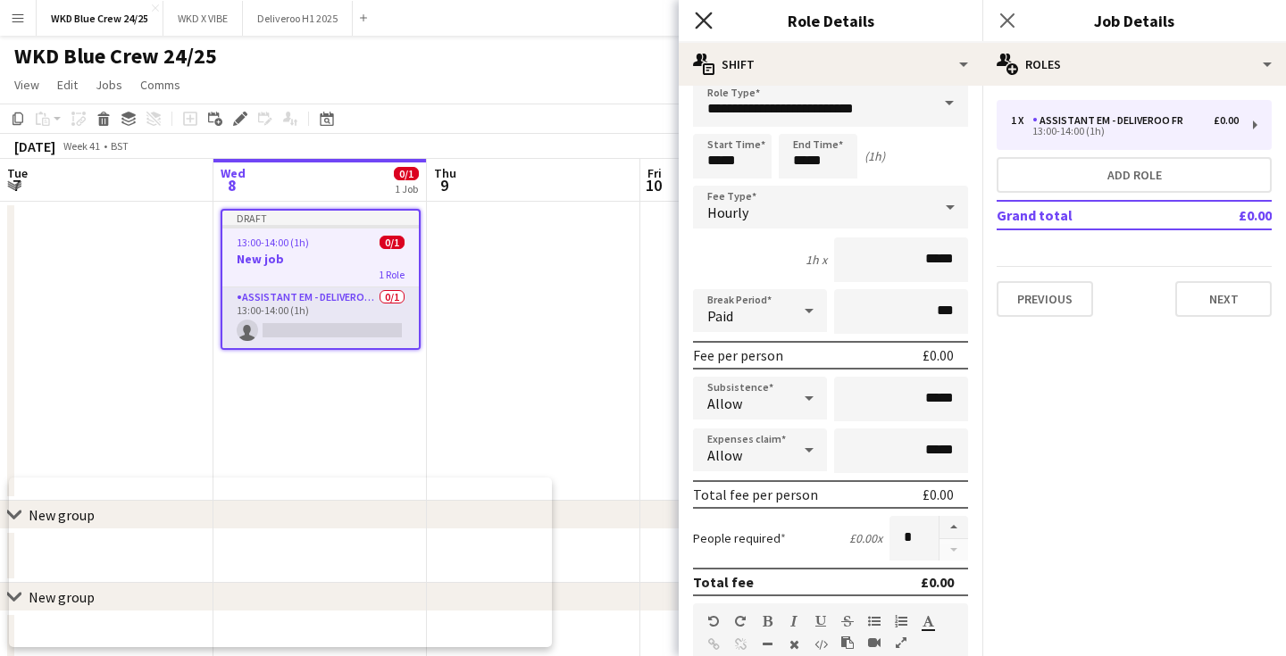
click at [701, 24] on icon "Close pop-in" at bounding box center [703, 20] width 17 height 17
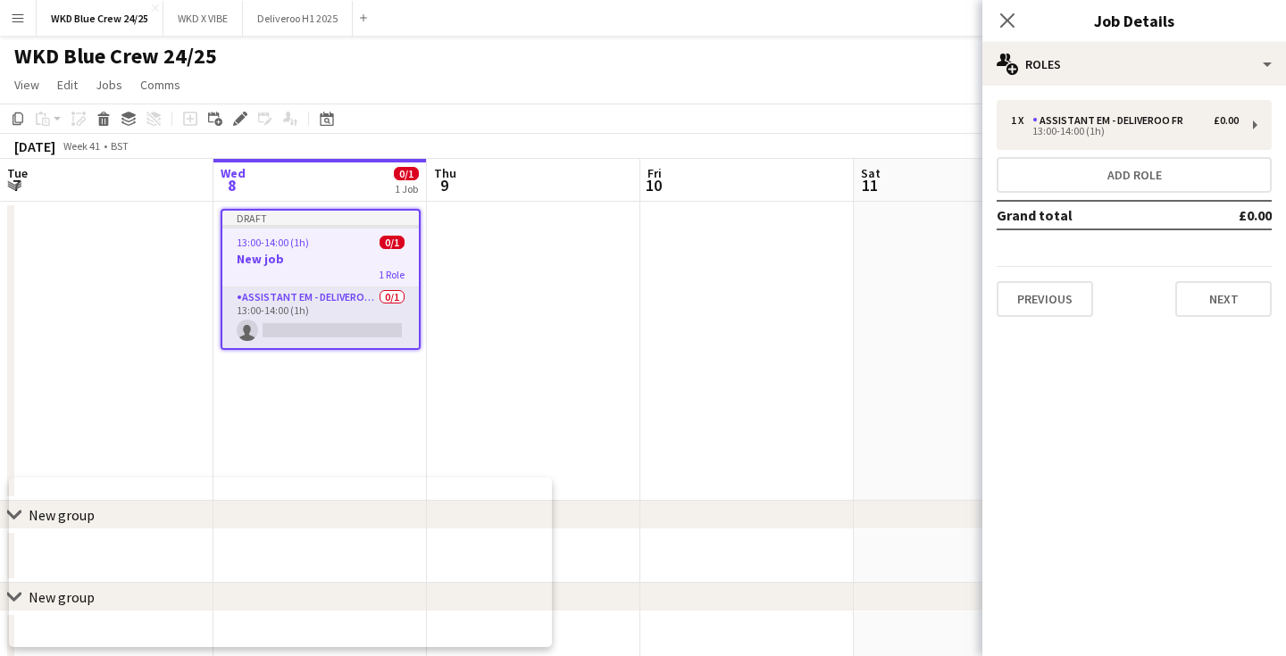
click at [10, 22] on button "Menu" at bounding box center [18, 18] width 36 height 36
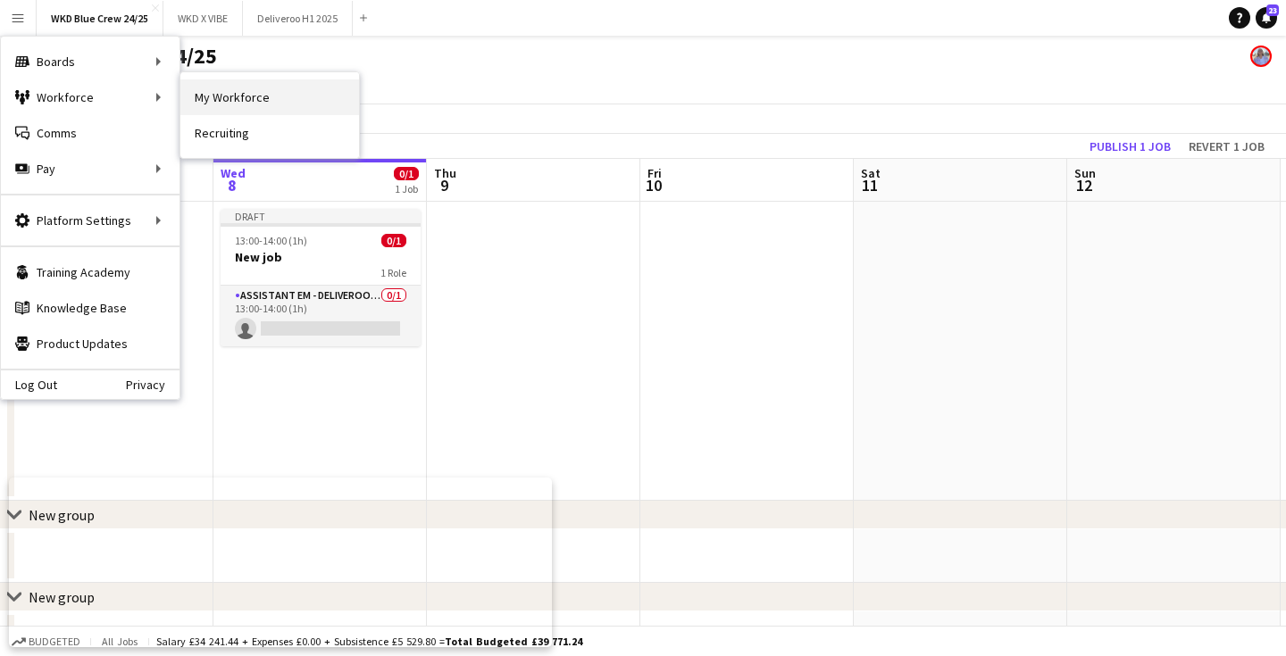
click at [227, 82] on link "My Workforce" at bounding box center [269, 97] width 179 height 36
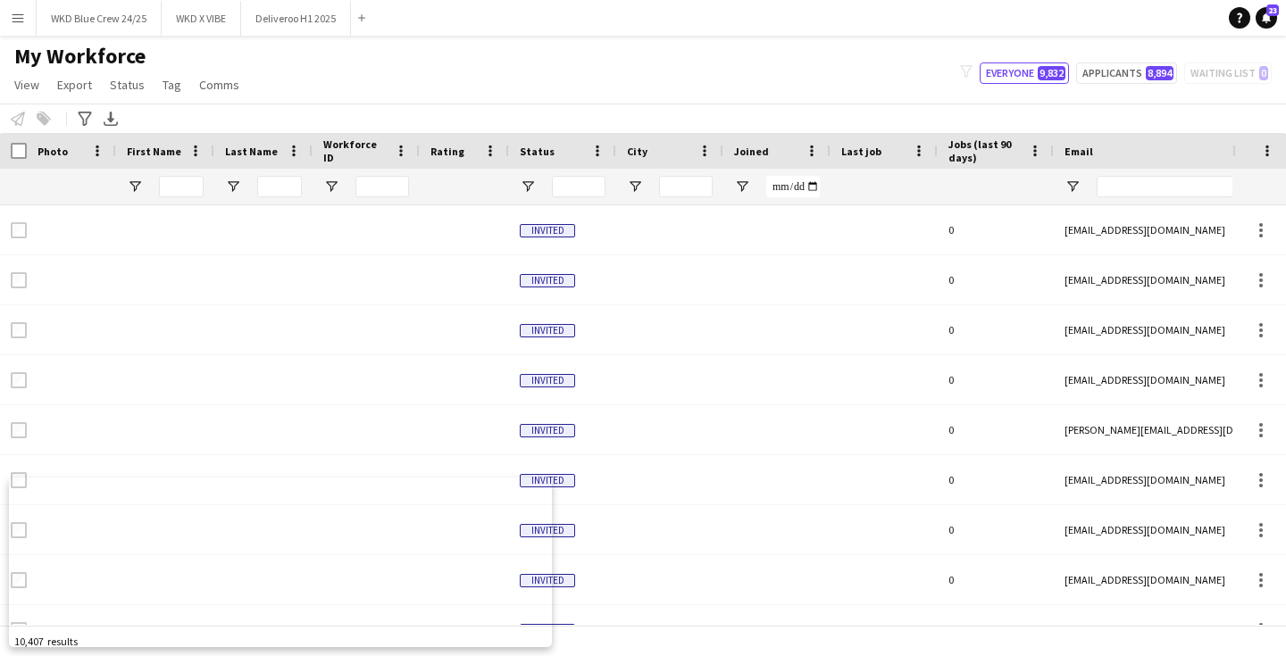
type input "*****"
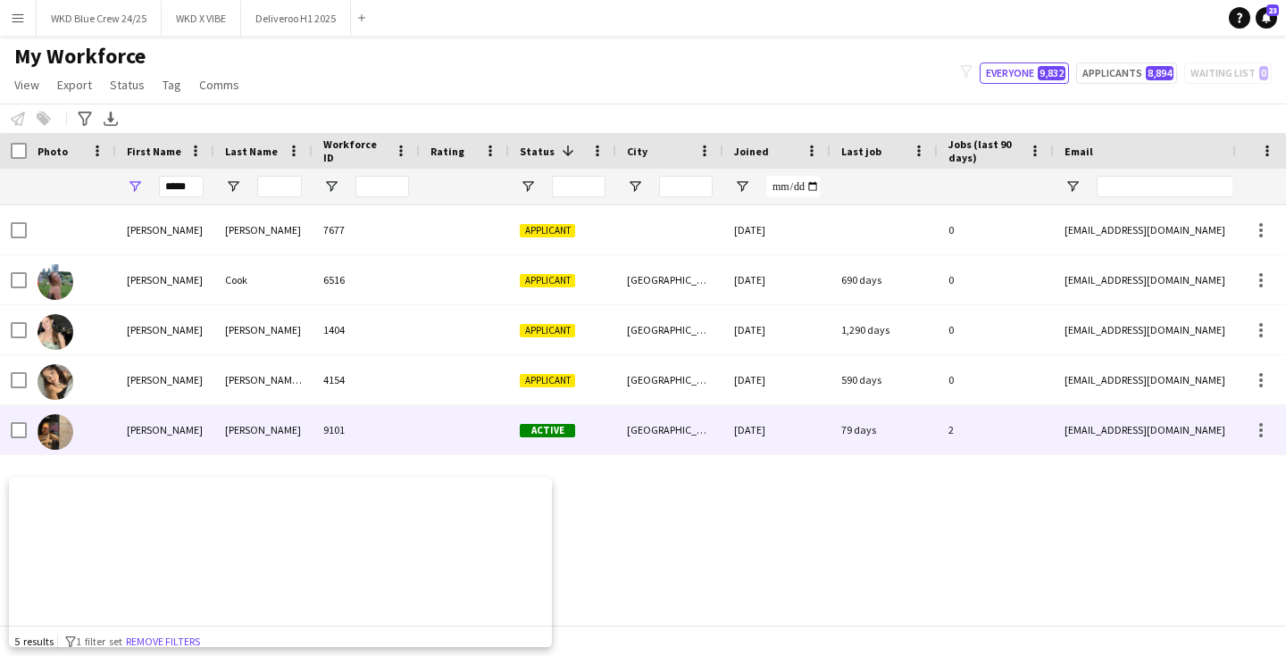
click at [289, 410] on div "[PERSON_NAME]" at bounding box center [263, 429] width 98 height 49
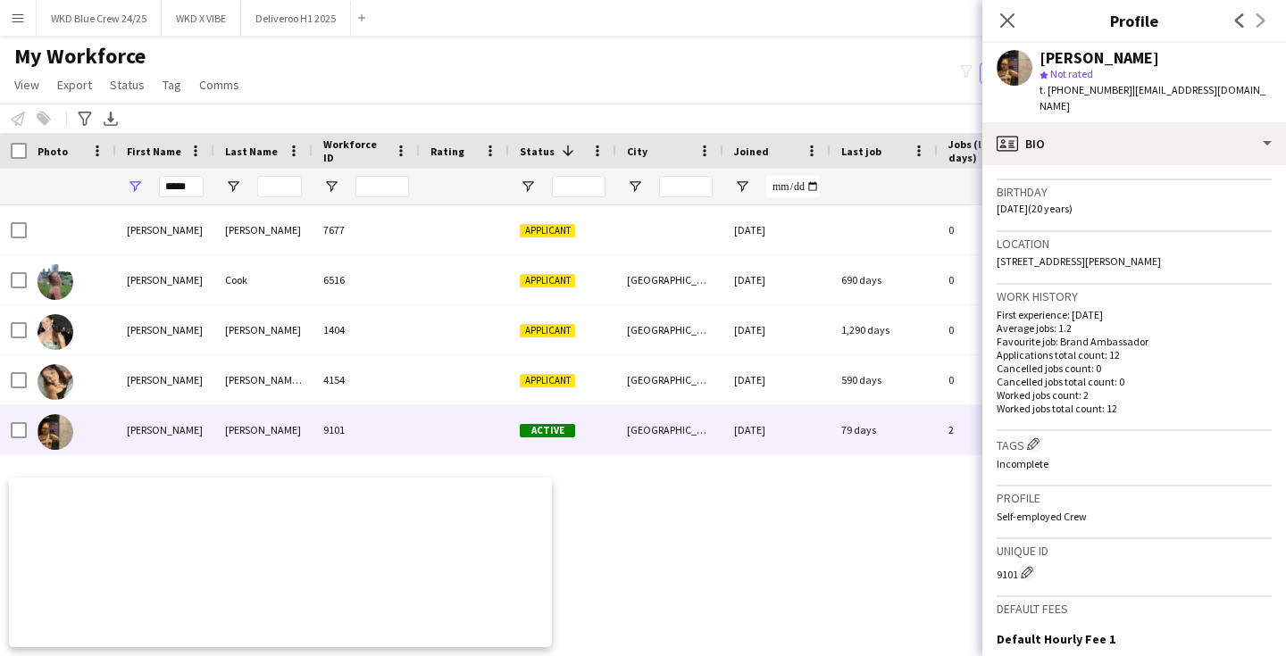
scroll to position [559, 0]
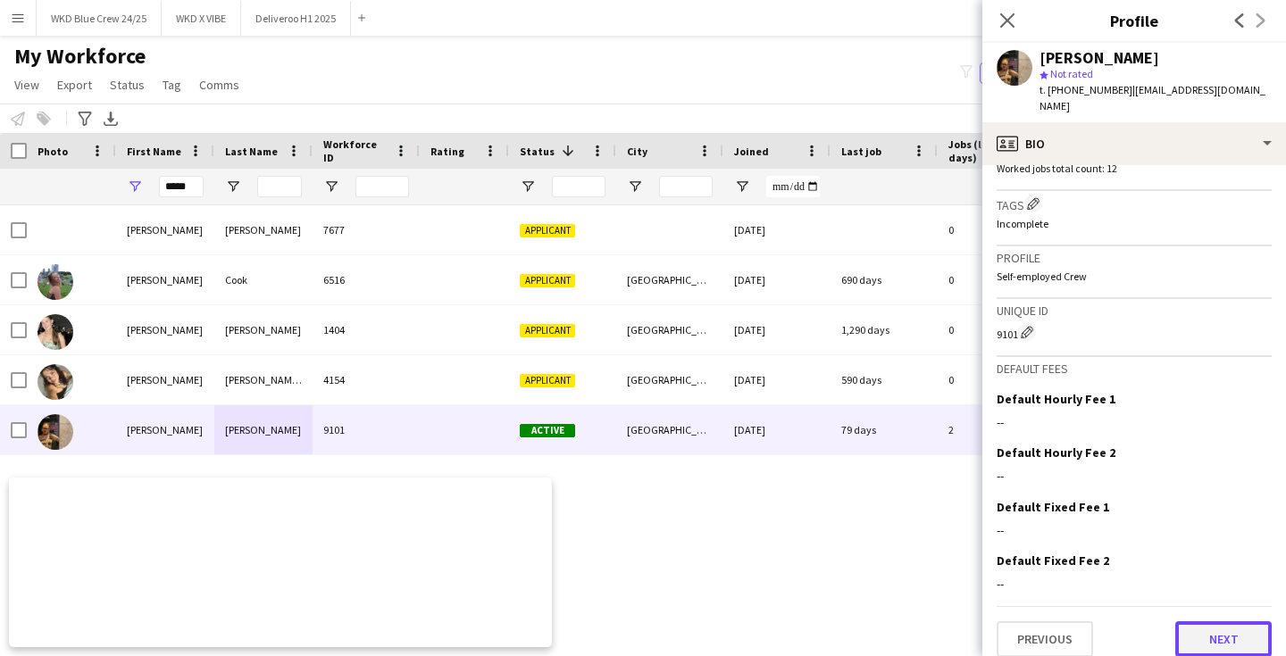
click at [1241, 628] on button "Next" at bounding box center [1223, 639] width 96 height 36
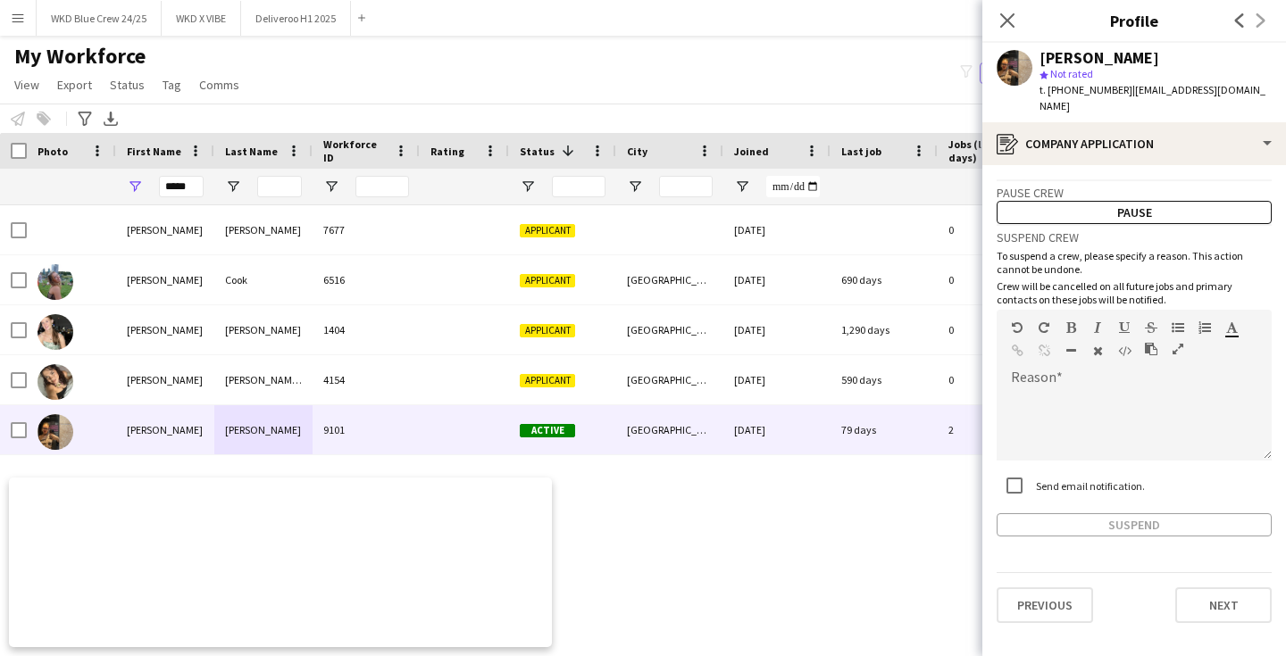
click at [1221, 572] on div "Previous Next" at bounding box center [1133, 597] width 275 height 51
click at [1221, 599] on button "Next" at bounding box center [1223, 606] width 96 height 36
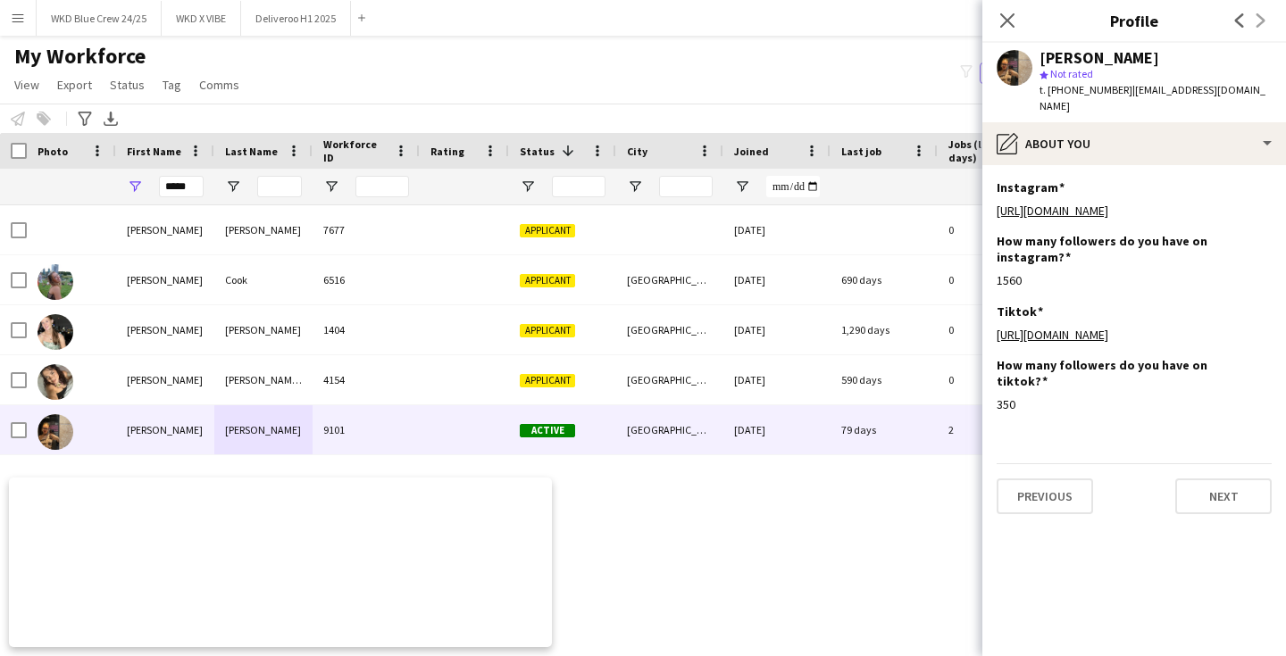
click at [1225, 477] on div "Previous Next" at bounding box center [1133, 488] width 275 height 51
click at [1225, 496] on button "Next" at bounding box center [1223, 497] width 96 height 36
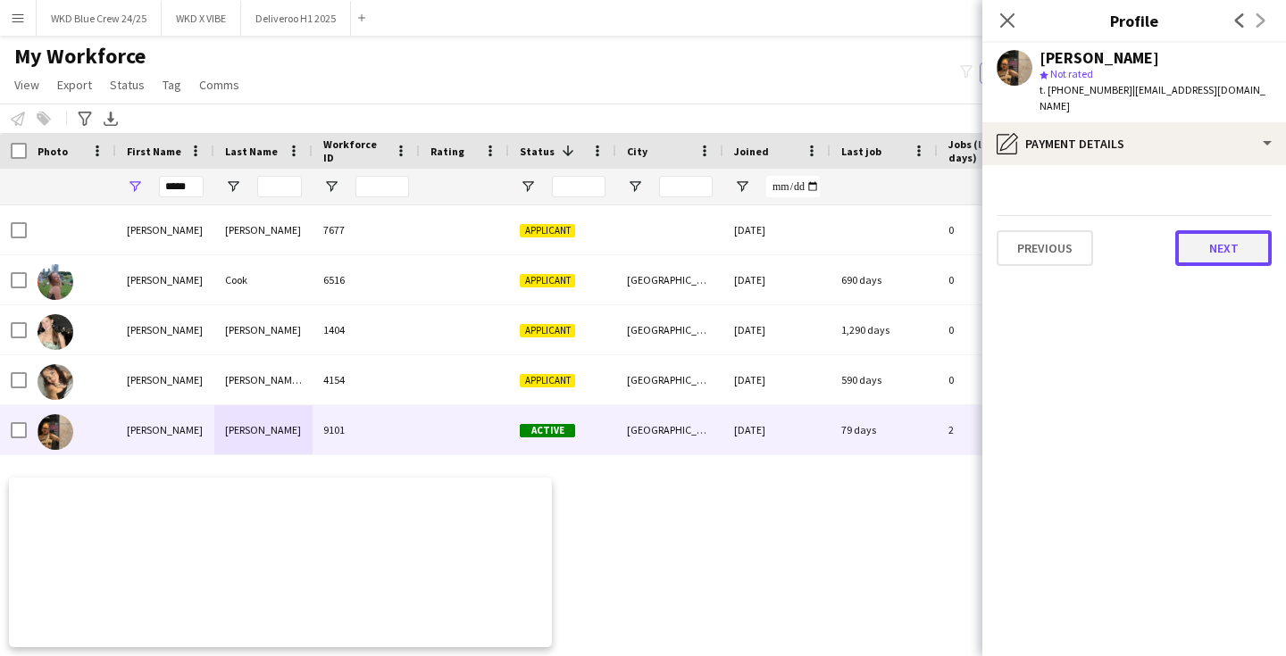
click at [1220, 240] on button "Next" at bounding box center [1223, 248] width 96 height 36
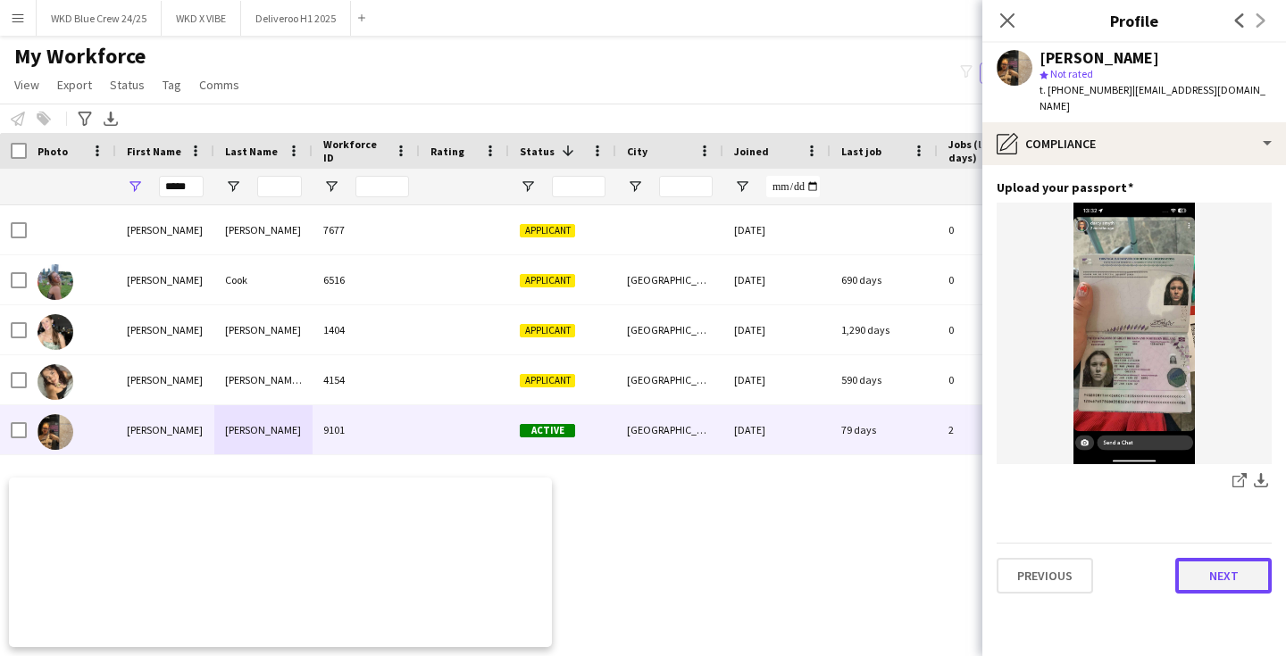
click at [1211, 558] on button "Next" at bounding box center [1223, 576] width 96 height 36
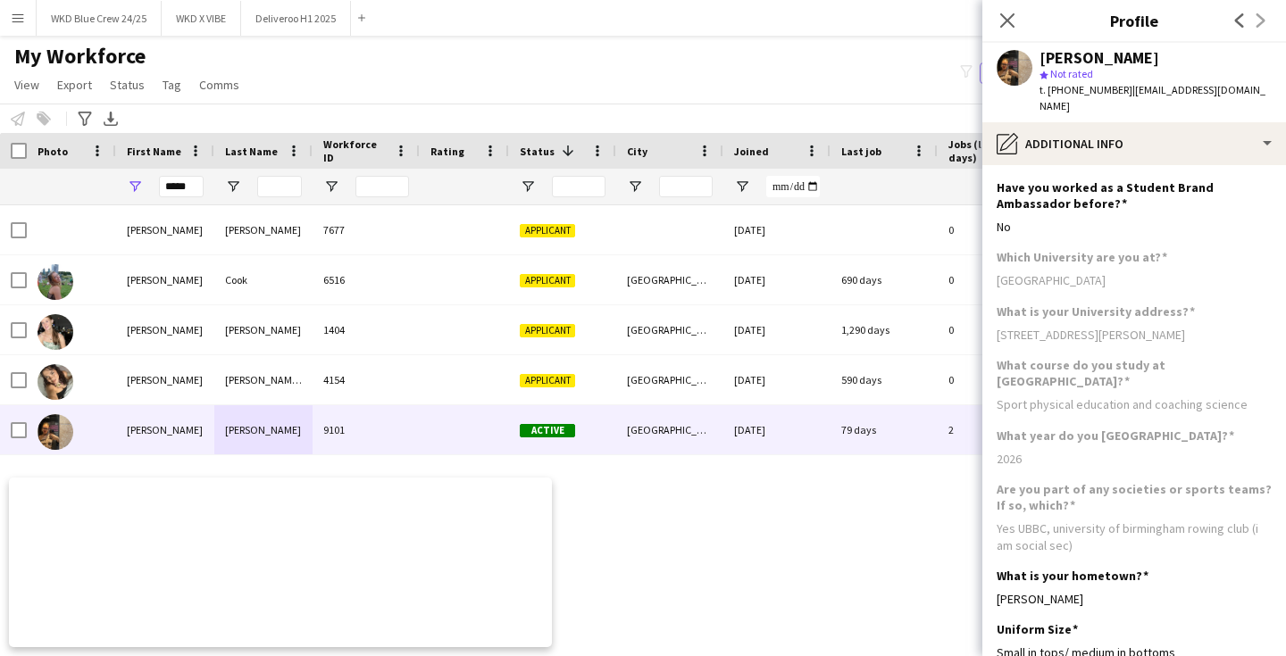
scroll to position [88, 0]
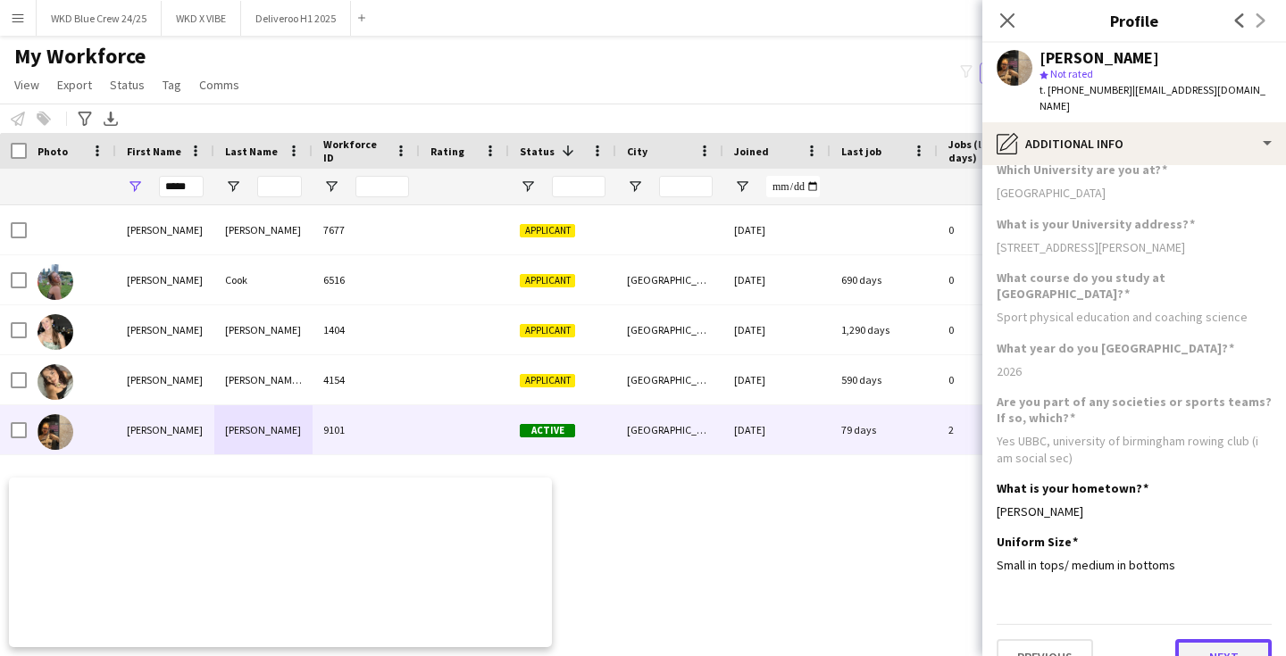
click at [1216, 639] on button "Next" at bounding box center [1223, 657] width 96 height 36
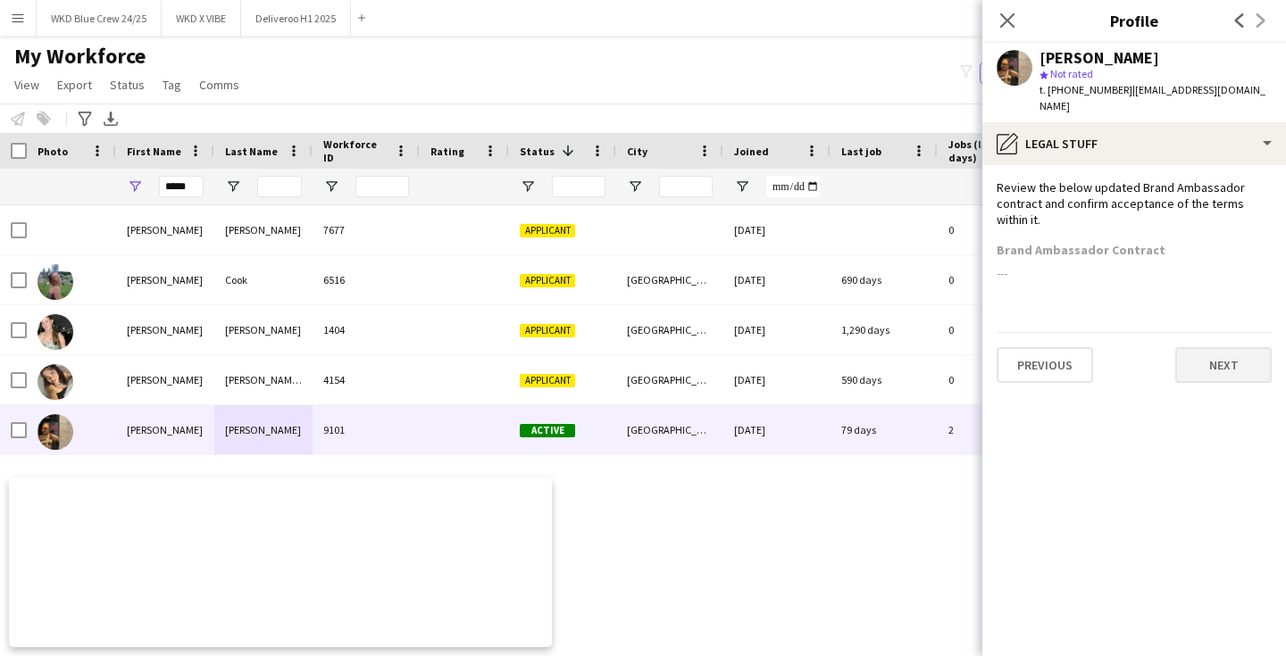
scroll to position [0, 0]
click at [1214, 354] on button "Next" at bounding box center [1223, 365] width 96 height 36
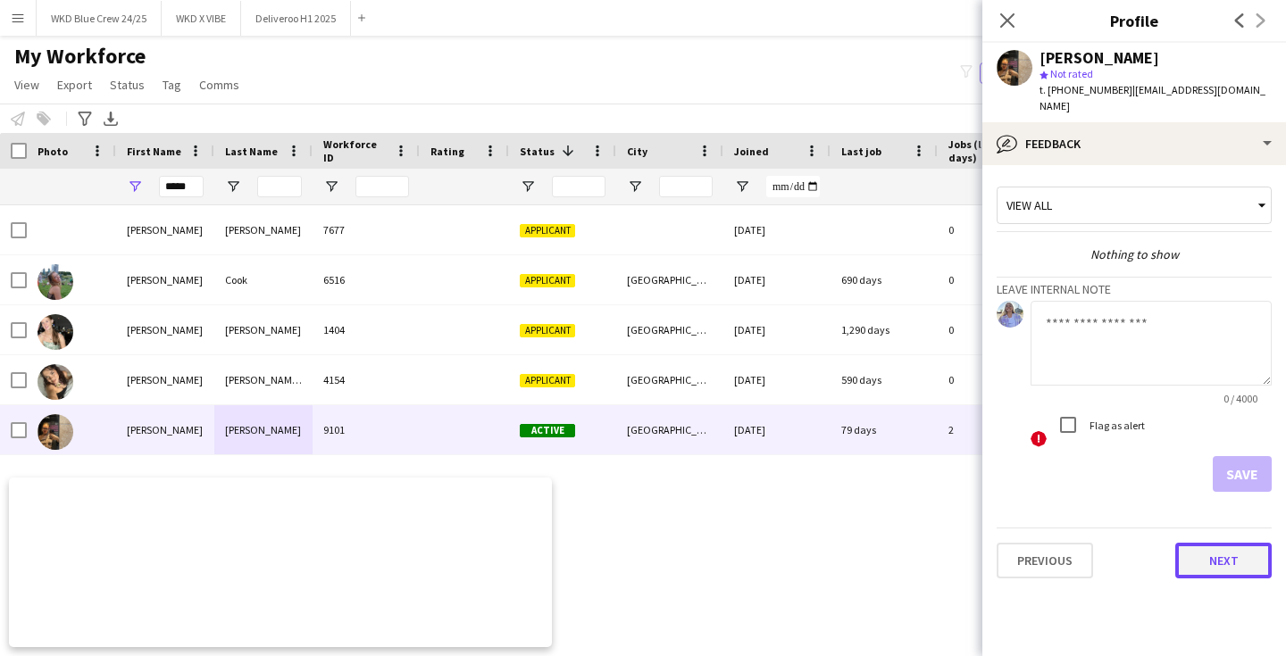
click at [1207, 543] on button "Next" at bounding box center [1223, 561] width 96 height 36
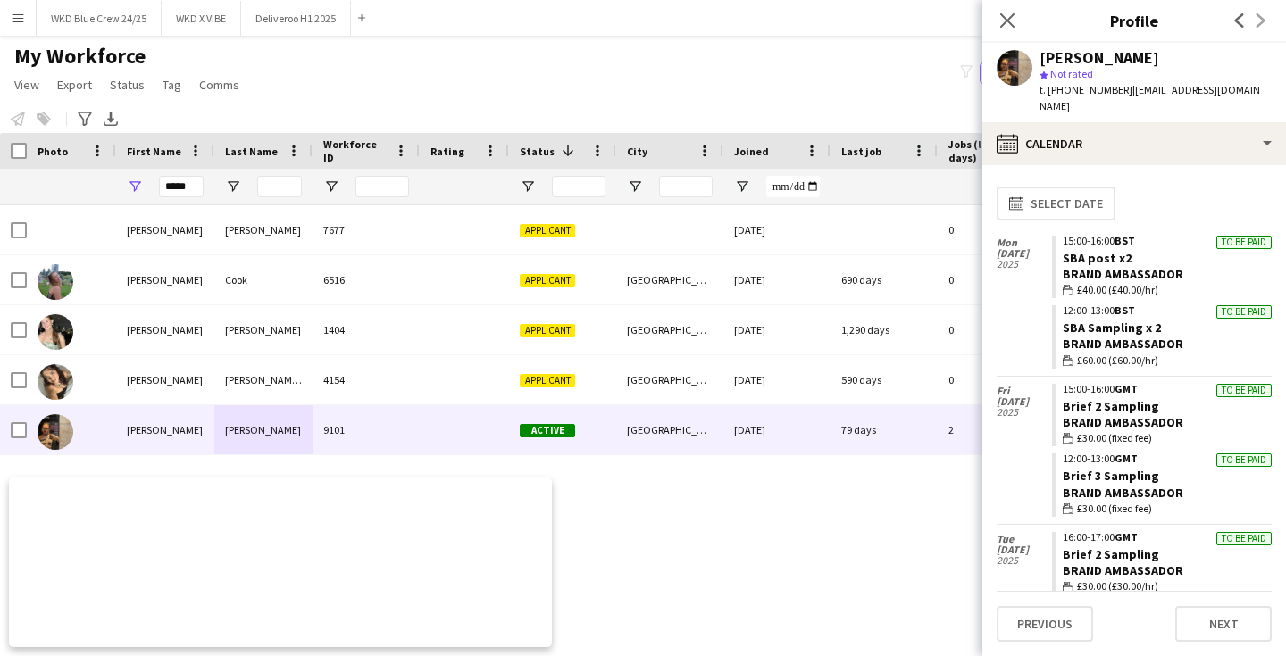
scroll to position [155, 0]
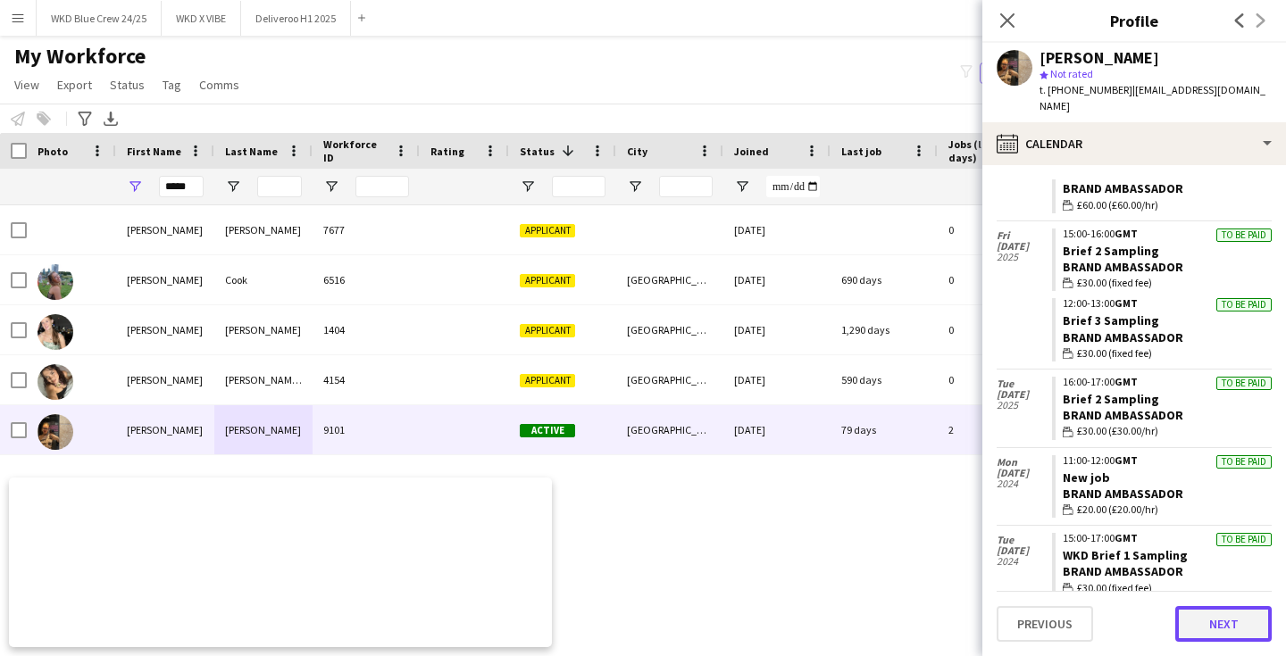
click at [1205, 621] on button "Next" at bounding box center [1223, 624] width 96 height 36
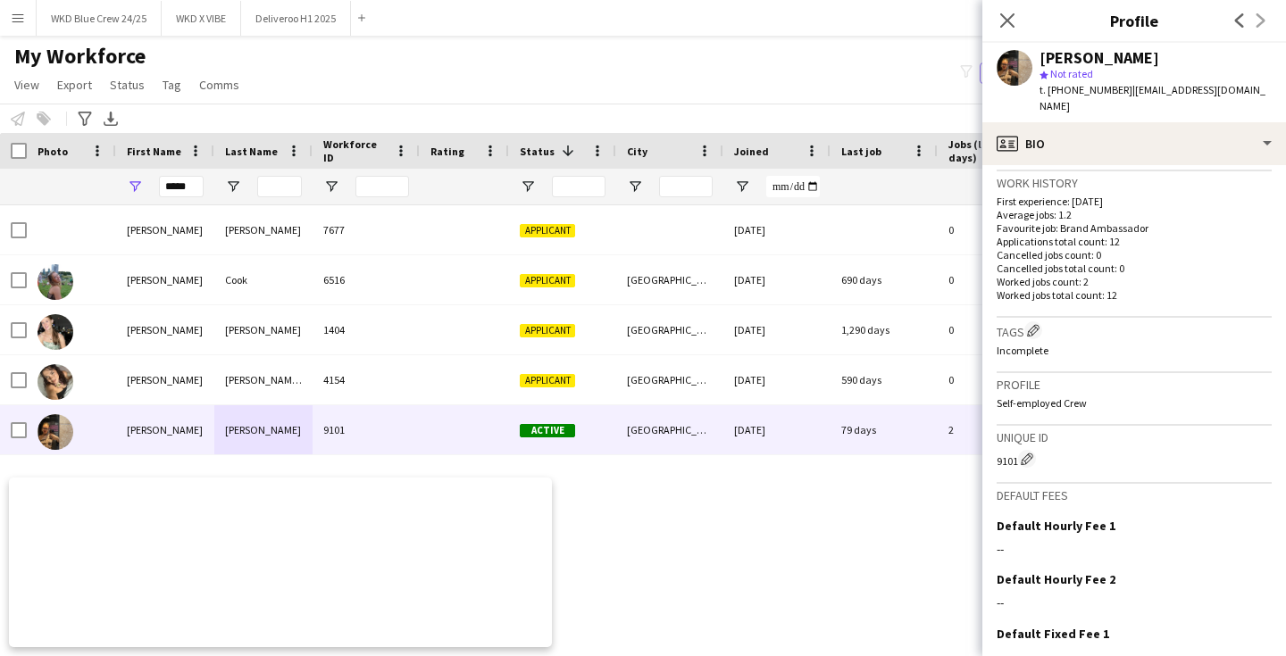
scroll to position [559, 0]
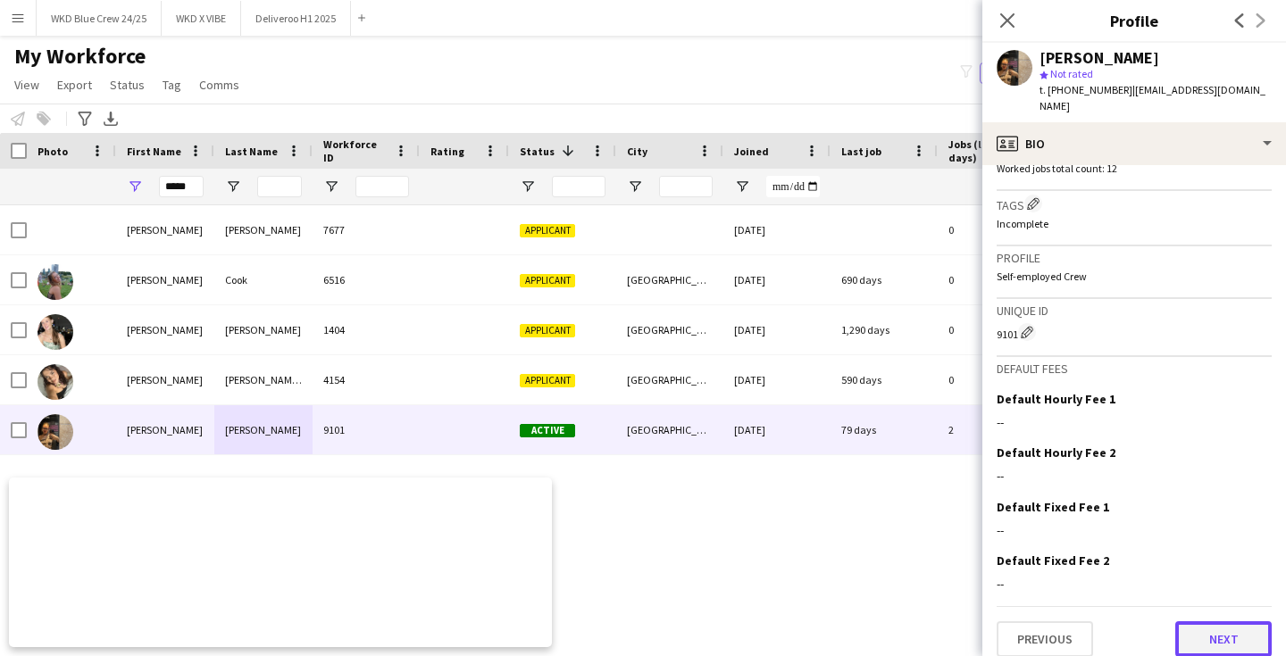
click at [1221, 621] on button "Next" at bounding box center [1223, 639] width 96 height 36
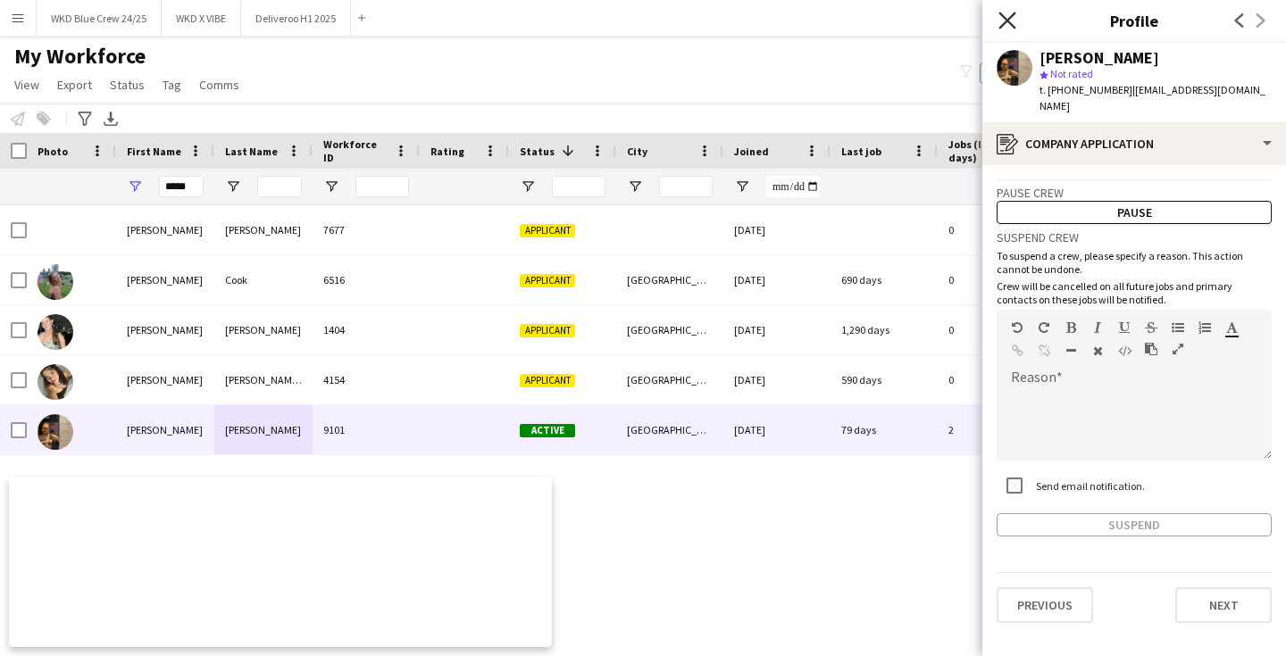
click at [1013, 25] on icon "Close pop-in" at bounding box center [1006, 20] width 17 height 17
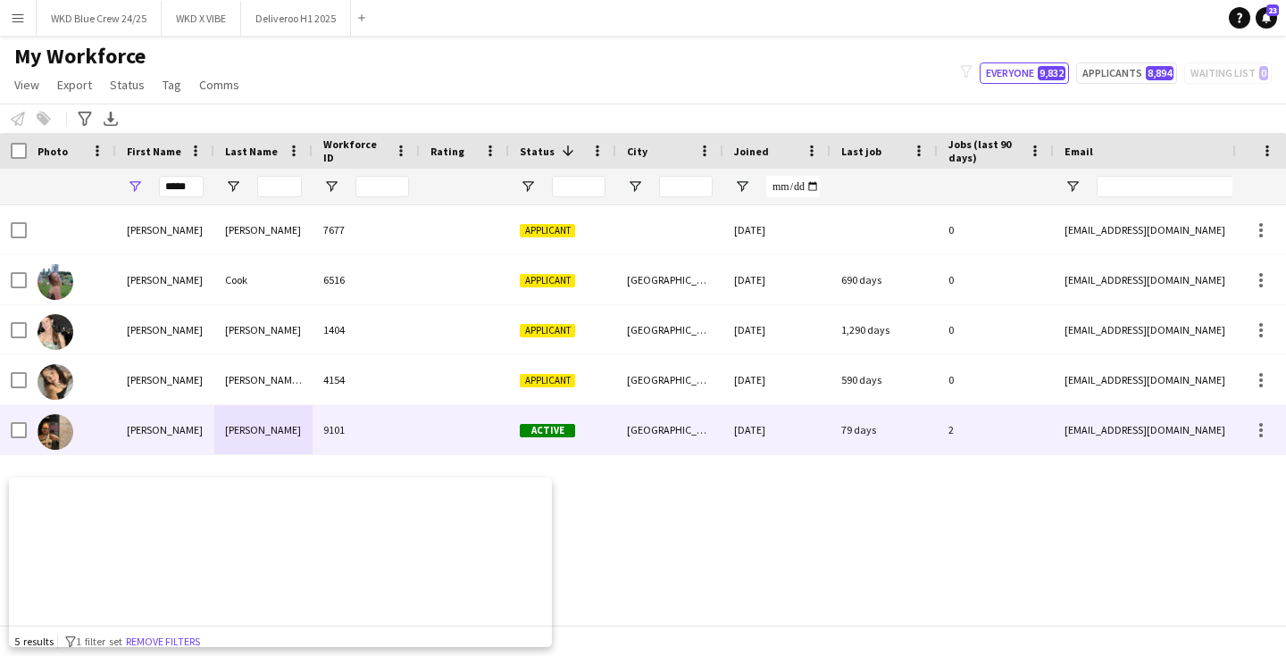
click at [340, 426] on div "9101" at bounding box center [366, 429] width 107 height 49
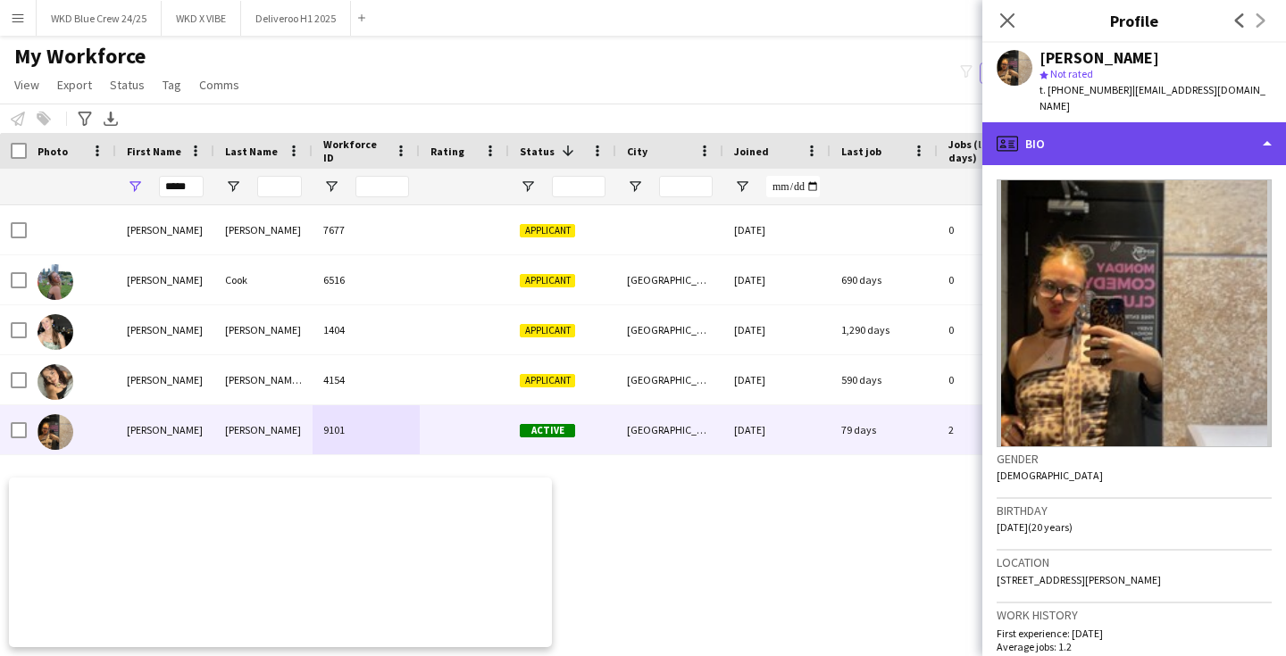
click at [1188, 122] on div "profile Bio" at bounding box center [1134, 143] width 304 height 43
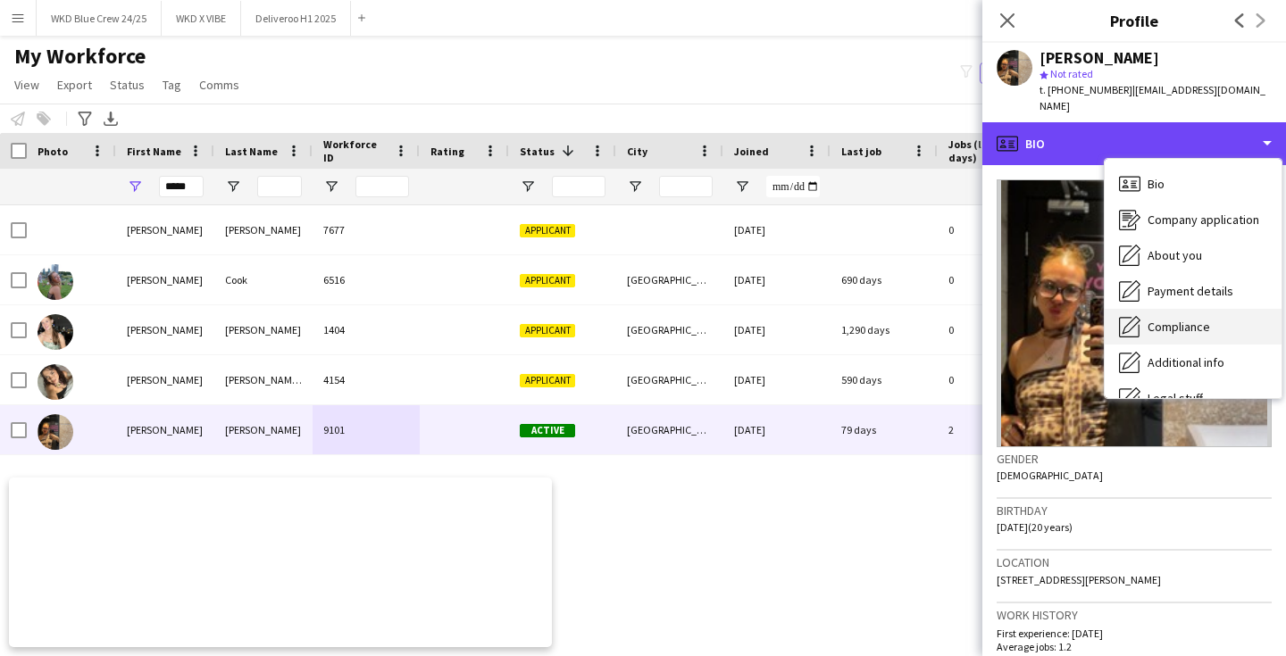
scroll to position [43, 0]
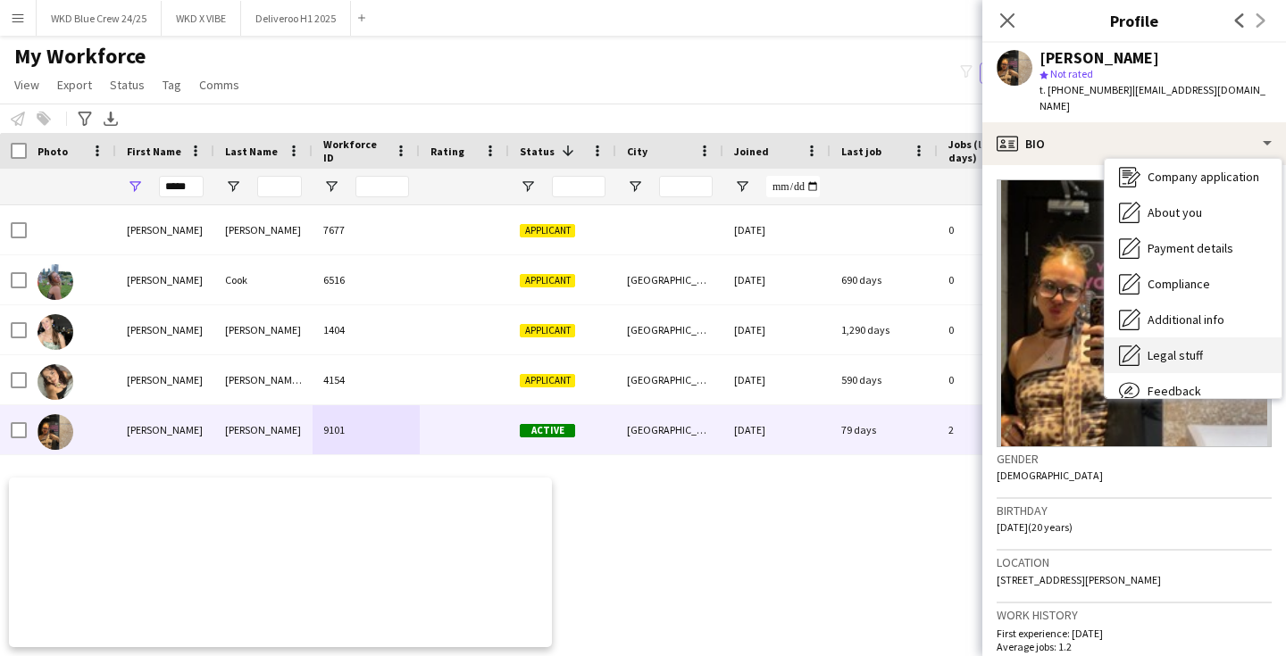
click at [1161, 347] on span "Legal stuff" at bounding box center [1174, 355] width 55 height 16
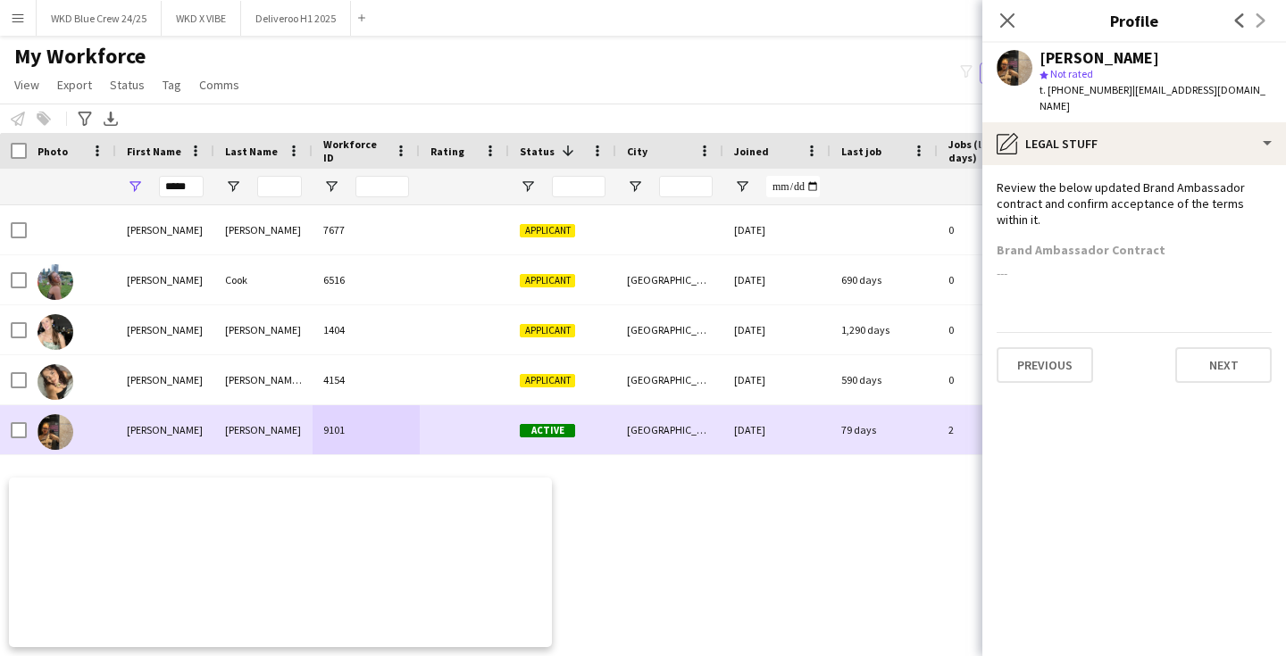
click at [568, 424] on span "Active" at bounding box center [547, 430] width 55 height 13
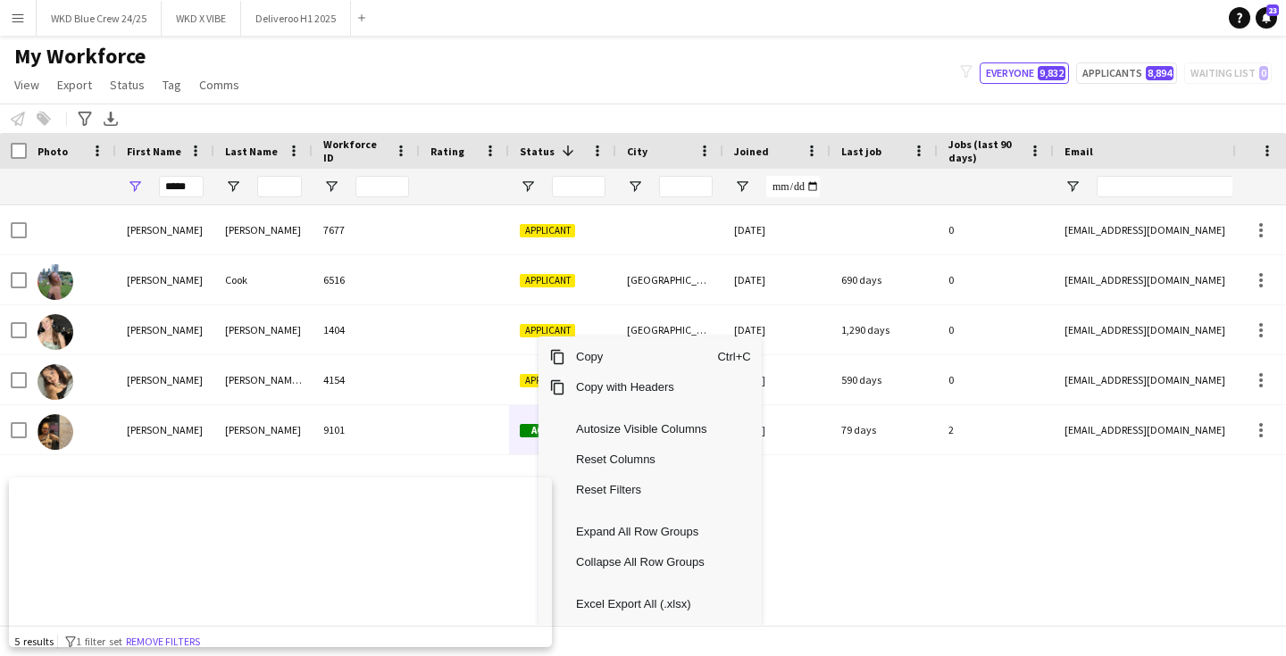
click at [892, 554] on div "[PERSON_NAME] 7677 Applicant [DATE] 0 [EMAIL_ADDRESS][DOMAIN_NAME] [PHONE_NUMBE…" at bounding box center [616, 415] width 1232 height 420
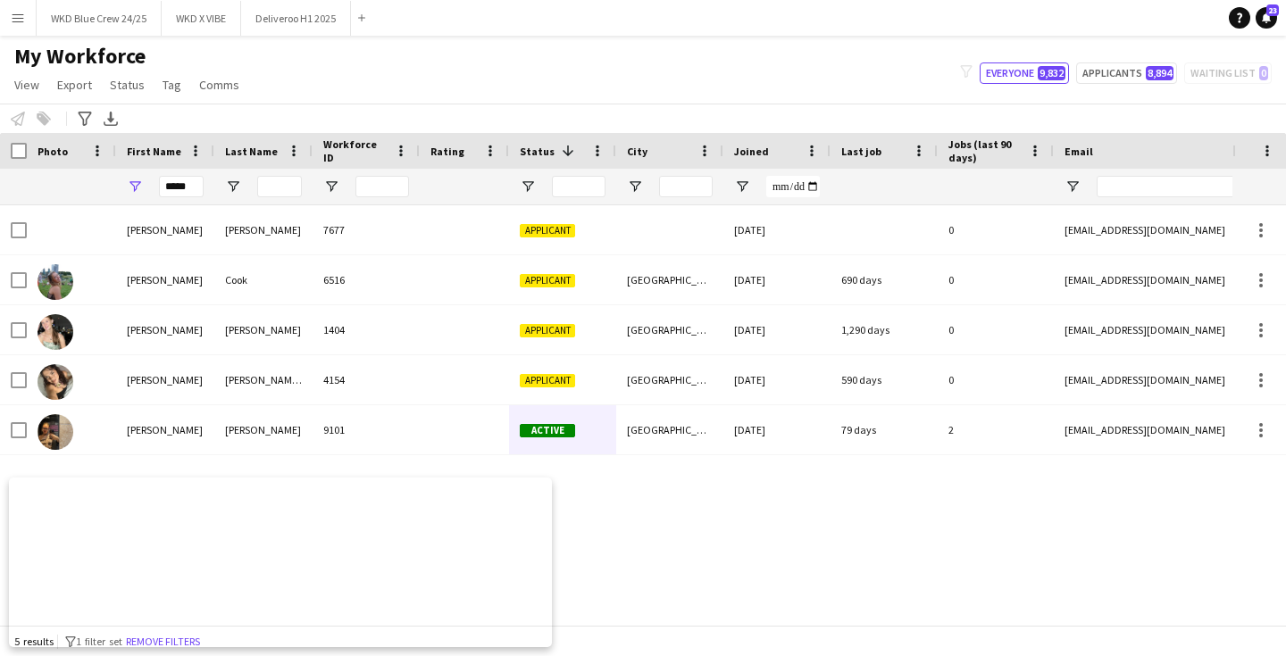
click at [8, 17] on button "Menu" at bounding box center [18, 18] width 36 height 36
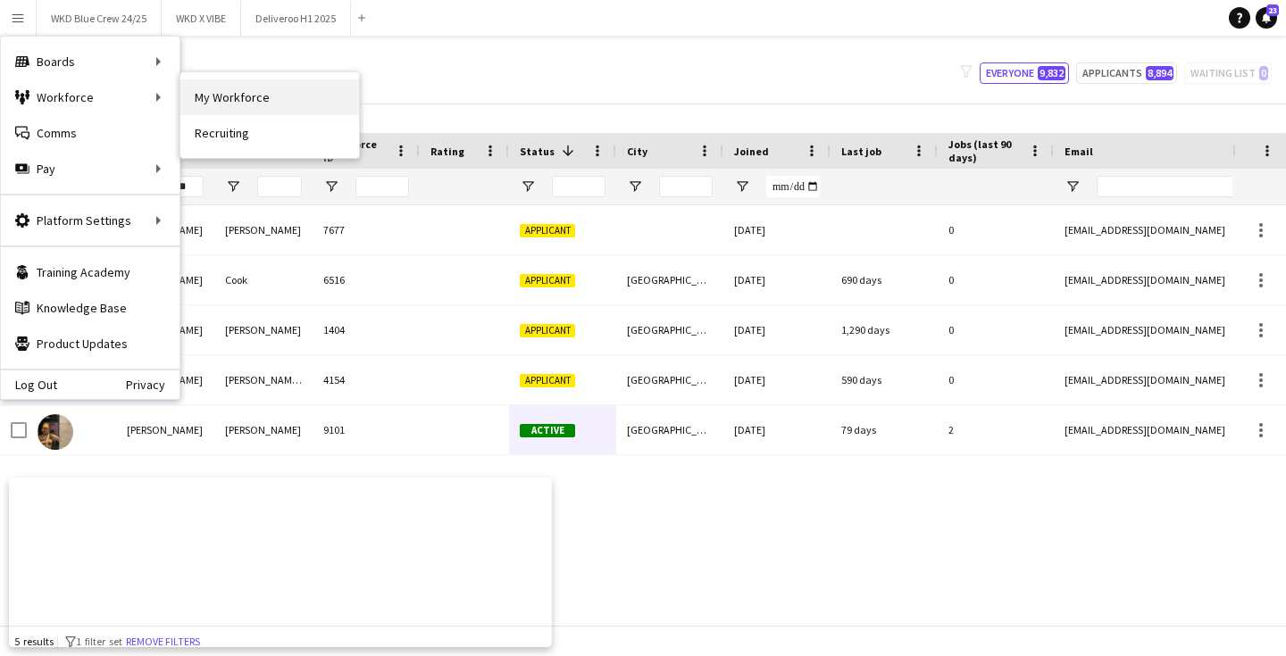
click at [231, 96] on link "My Workforce" at bounding box center [269, 97] width 179 height 36
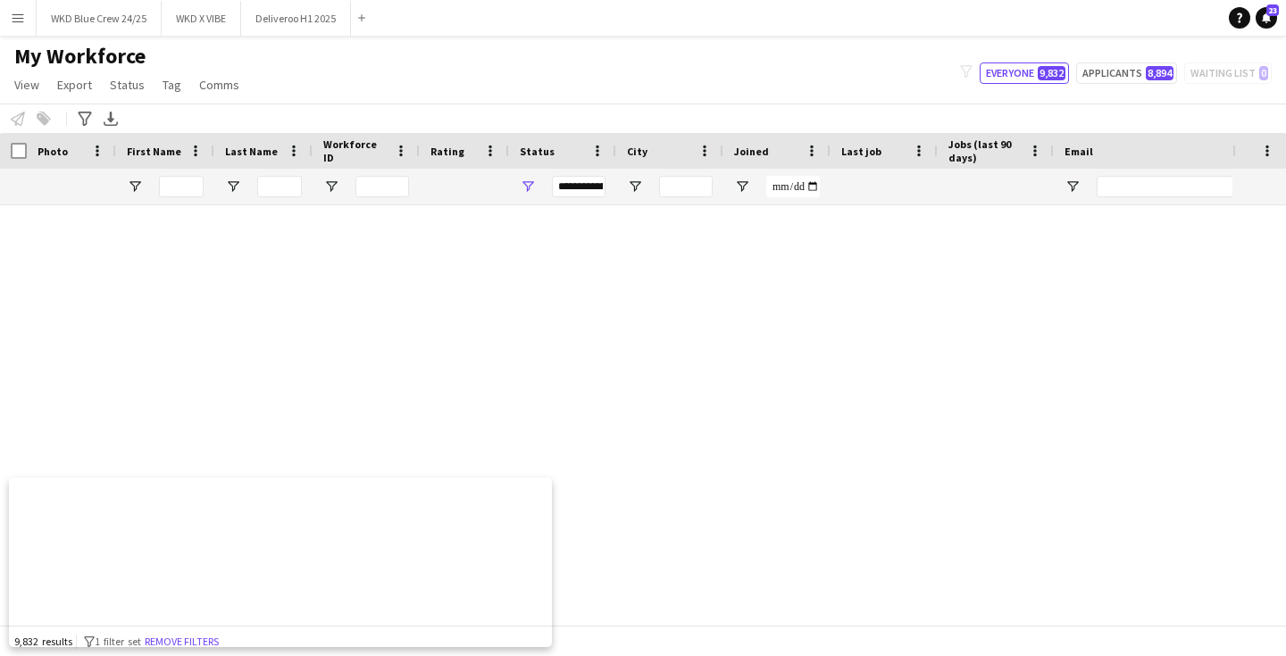
type input "*****"
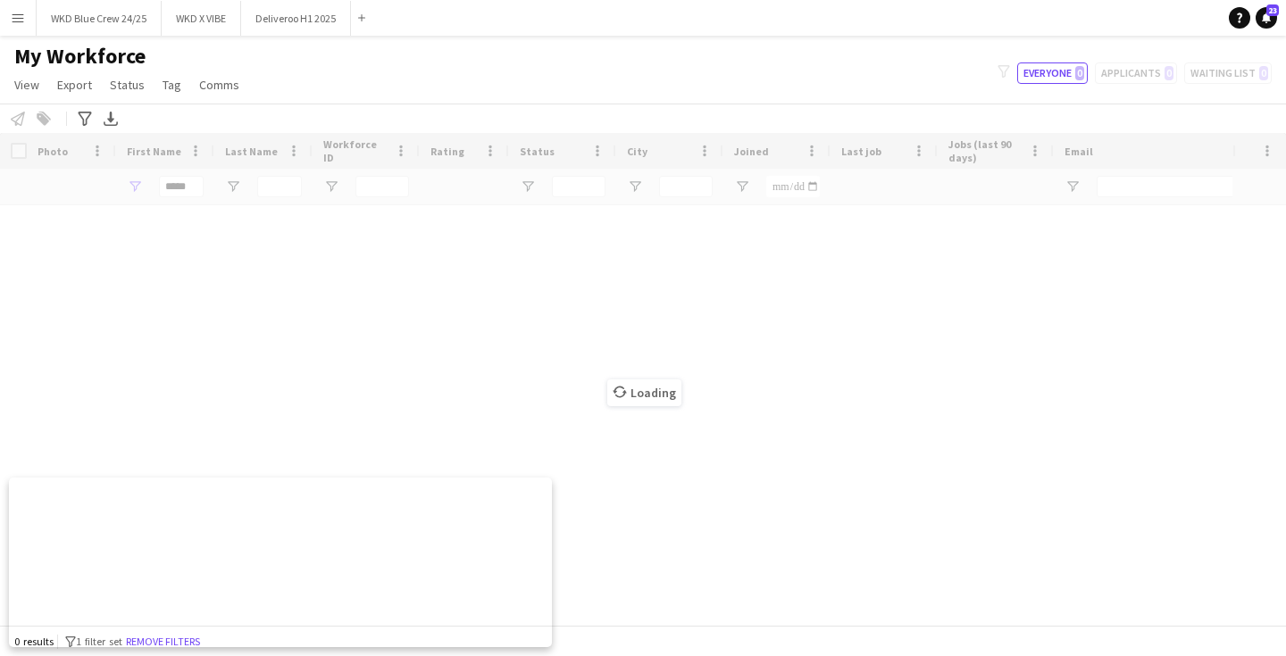
click at [184, 194] on div "Loading" at bounding box center [643, 379] width 1286 height 492
click at [171, 177] on div "Loading" at bounding box center [643, 379] width 1286 height 492
click at [171, 177] on div "Workforce Details Photo First Name" at bounding box center [643, 379] width 1286 height 492
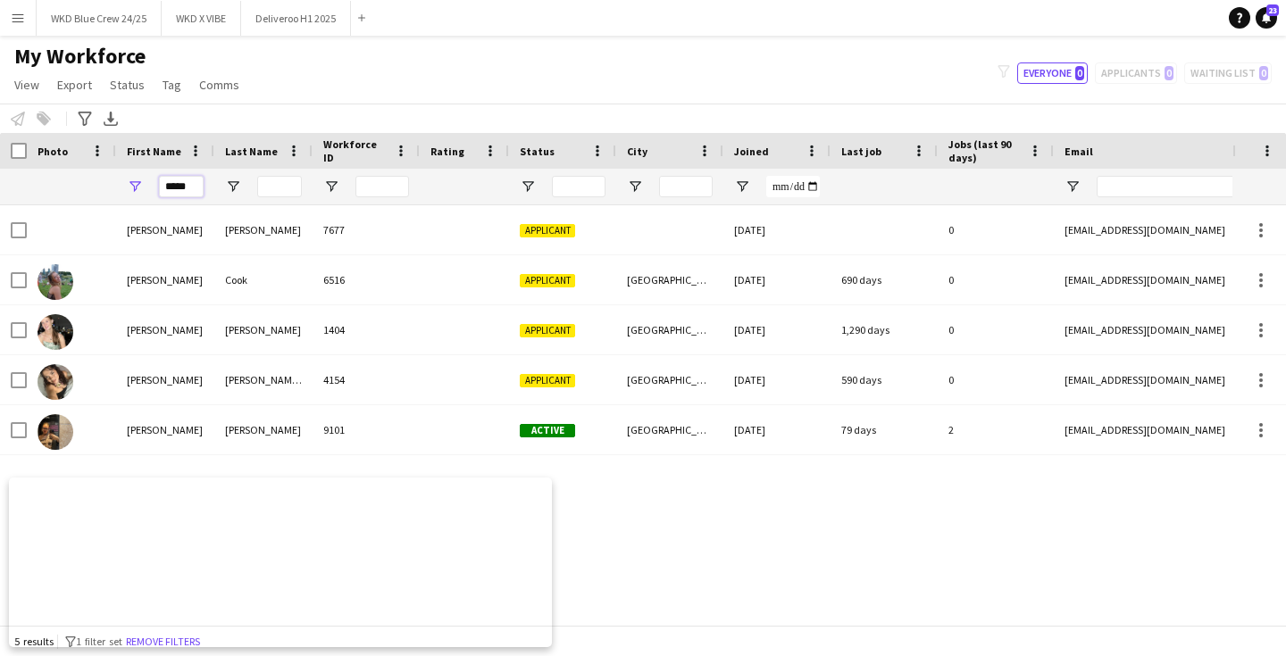
click at [173, 190] on input "*****" at bounding box center [181, 186] width 45 height 21
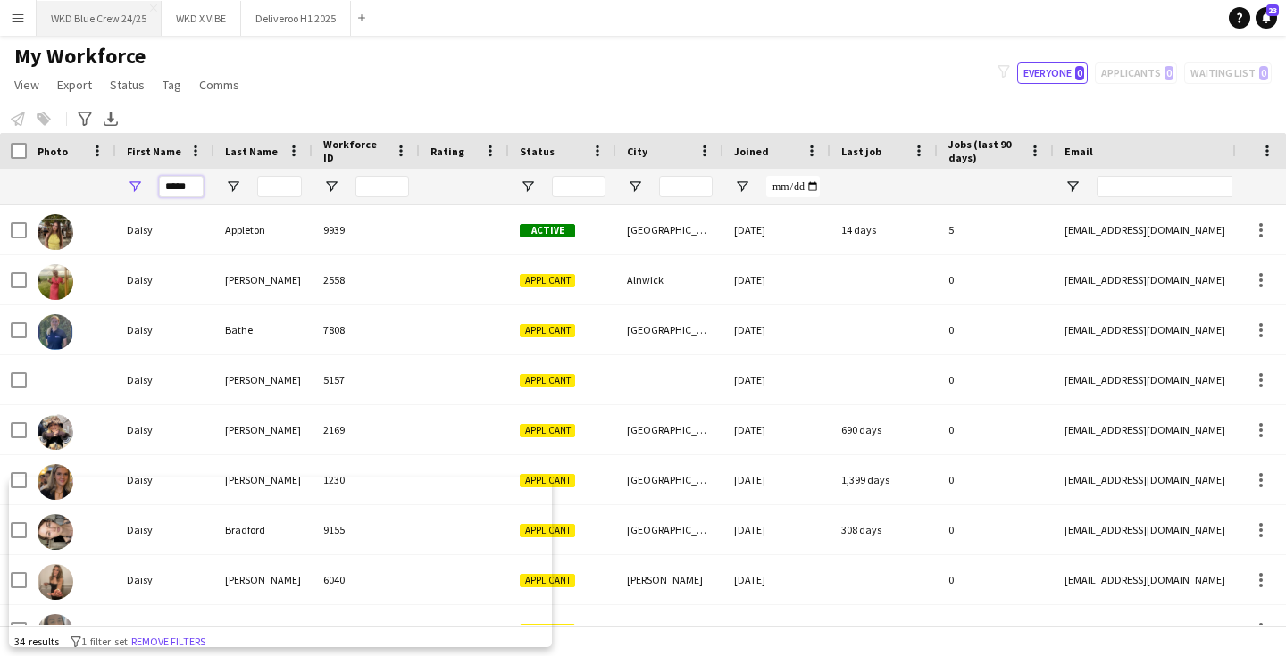
type input "*****"
click at [118, 20] on button "WKD Blue Crew 24/25 Close" at bounding box center [99, 18] width 125 height 35
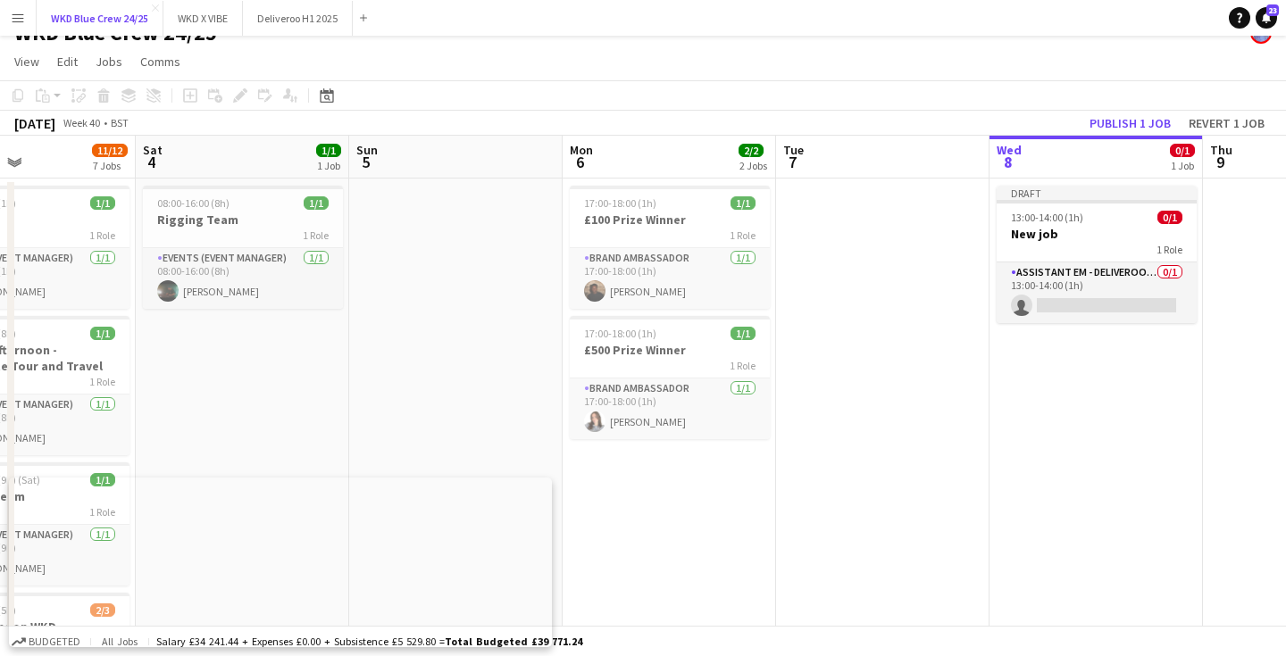
scroll to position [0, 506]
click at [1070, 219] on span "13:00-14:00 (1h)" at bounding box center [1045, 217] width 72 height 13
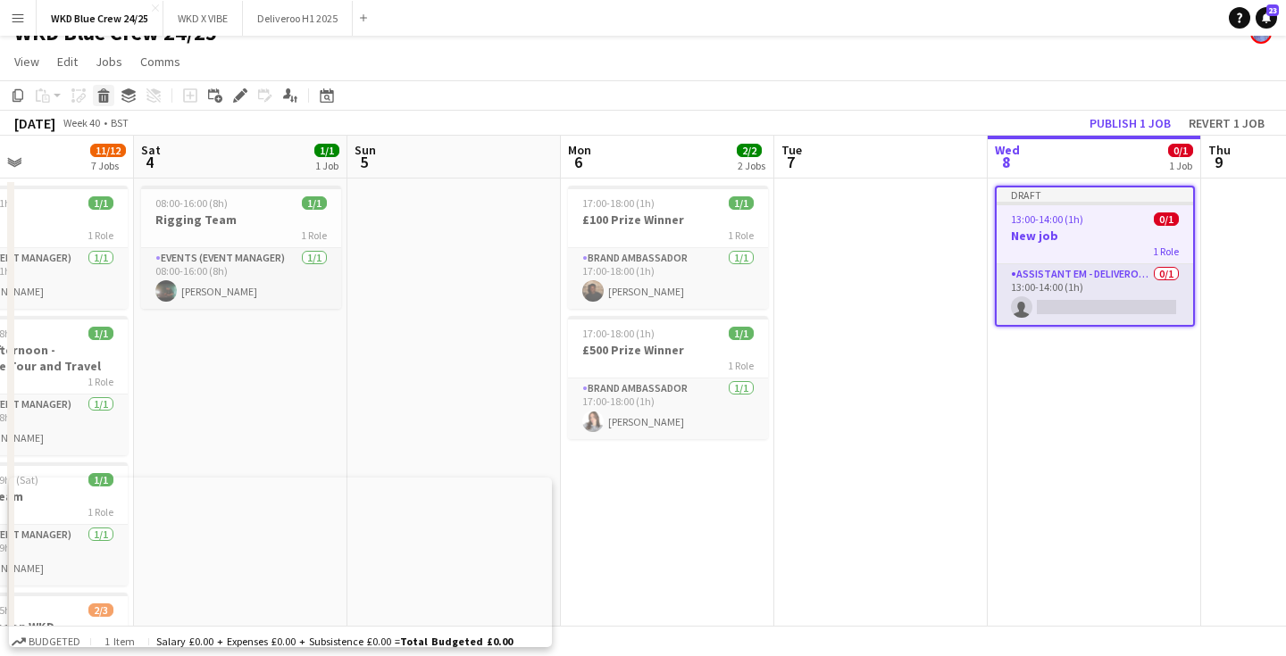
click at [93, 99] on div "Delete" at bounding box center [103, 95] width 21 height 21
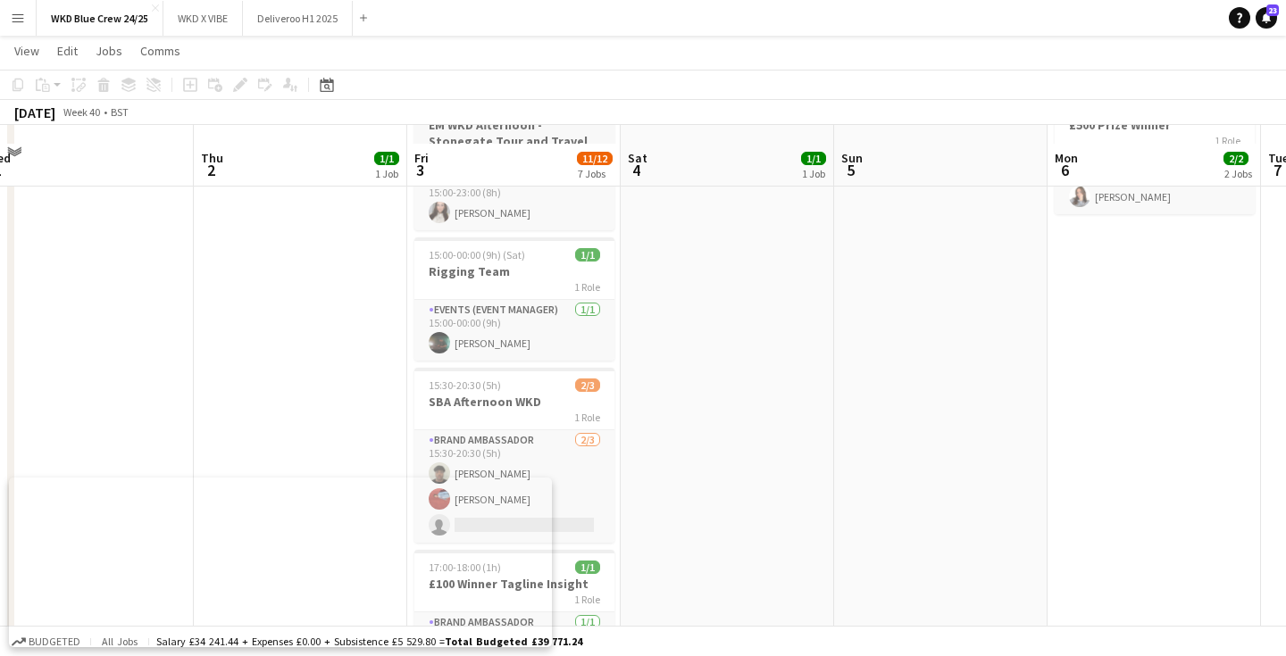
scroll to position [281, 0]
